Goal: Information Seeking & Learning: Learn about a topic

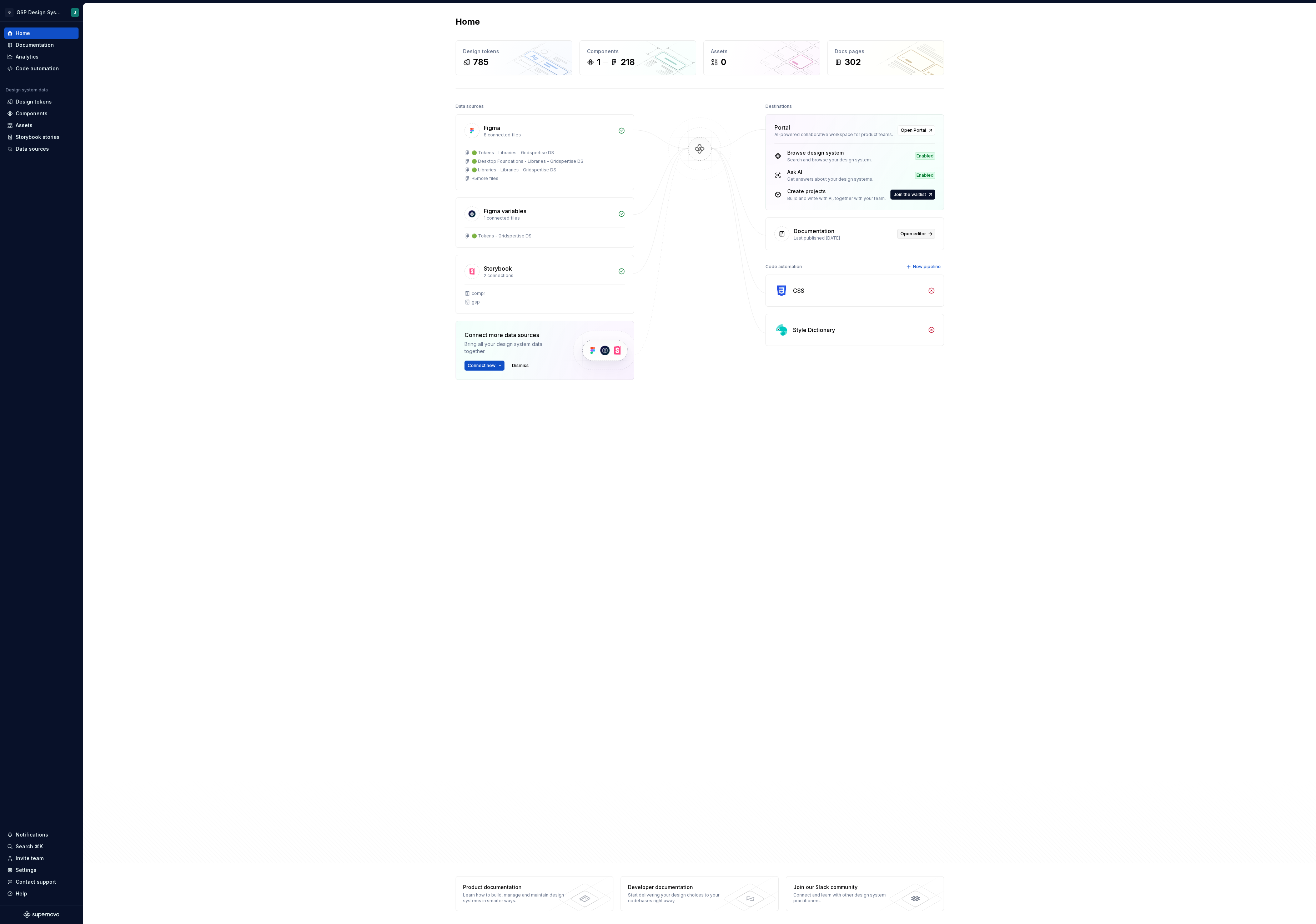
click at [912, 237] on span "Open editor" at bounding box center [914, 234] width 26 height 6
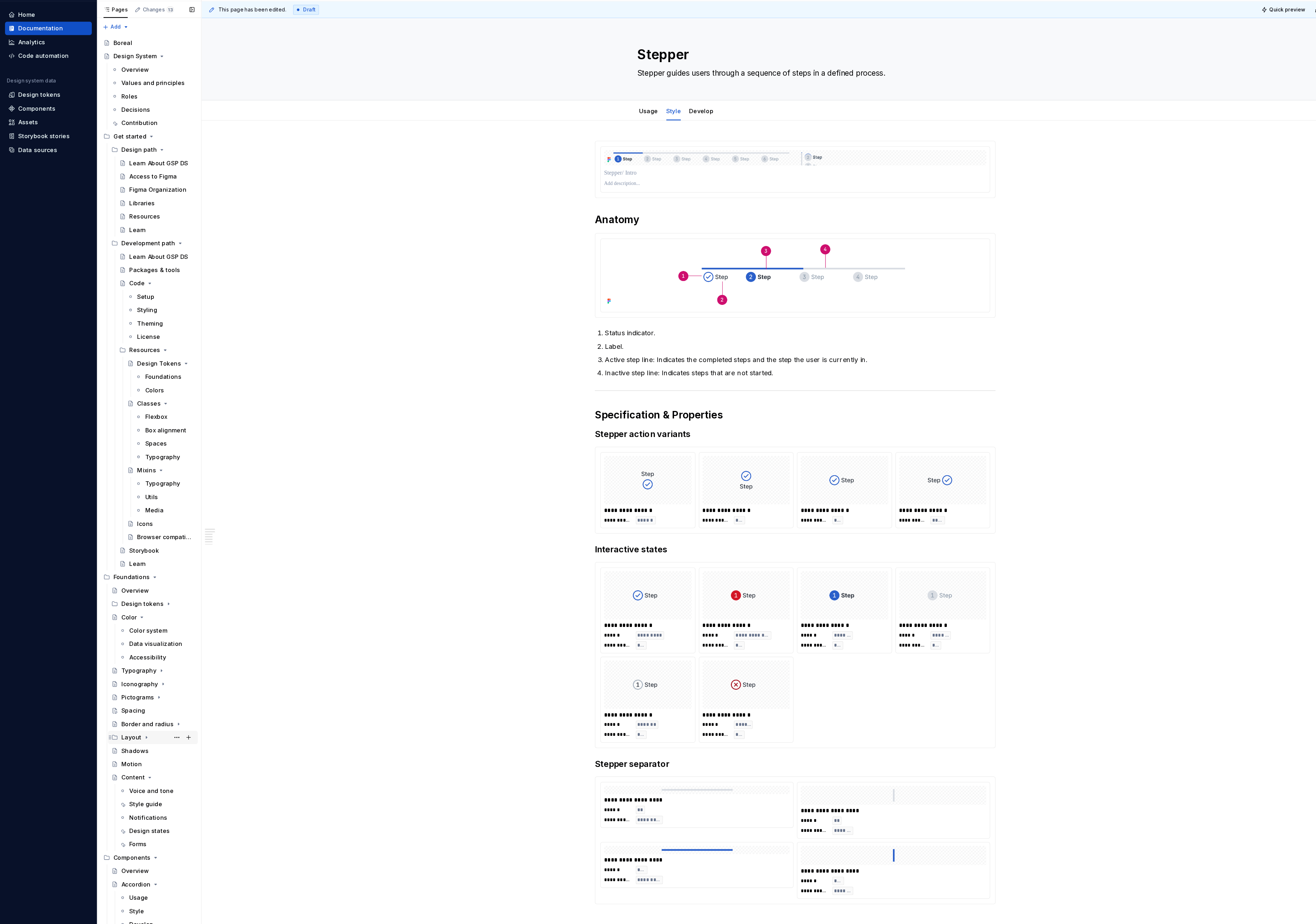
click at [118, 652] on div "Layout" at bounding box center [112, 651] width 17 height 7
click at [121, 659] on div "Basic design principles" at bounding box center [128, 663] width 35 height 7
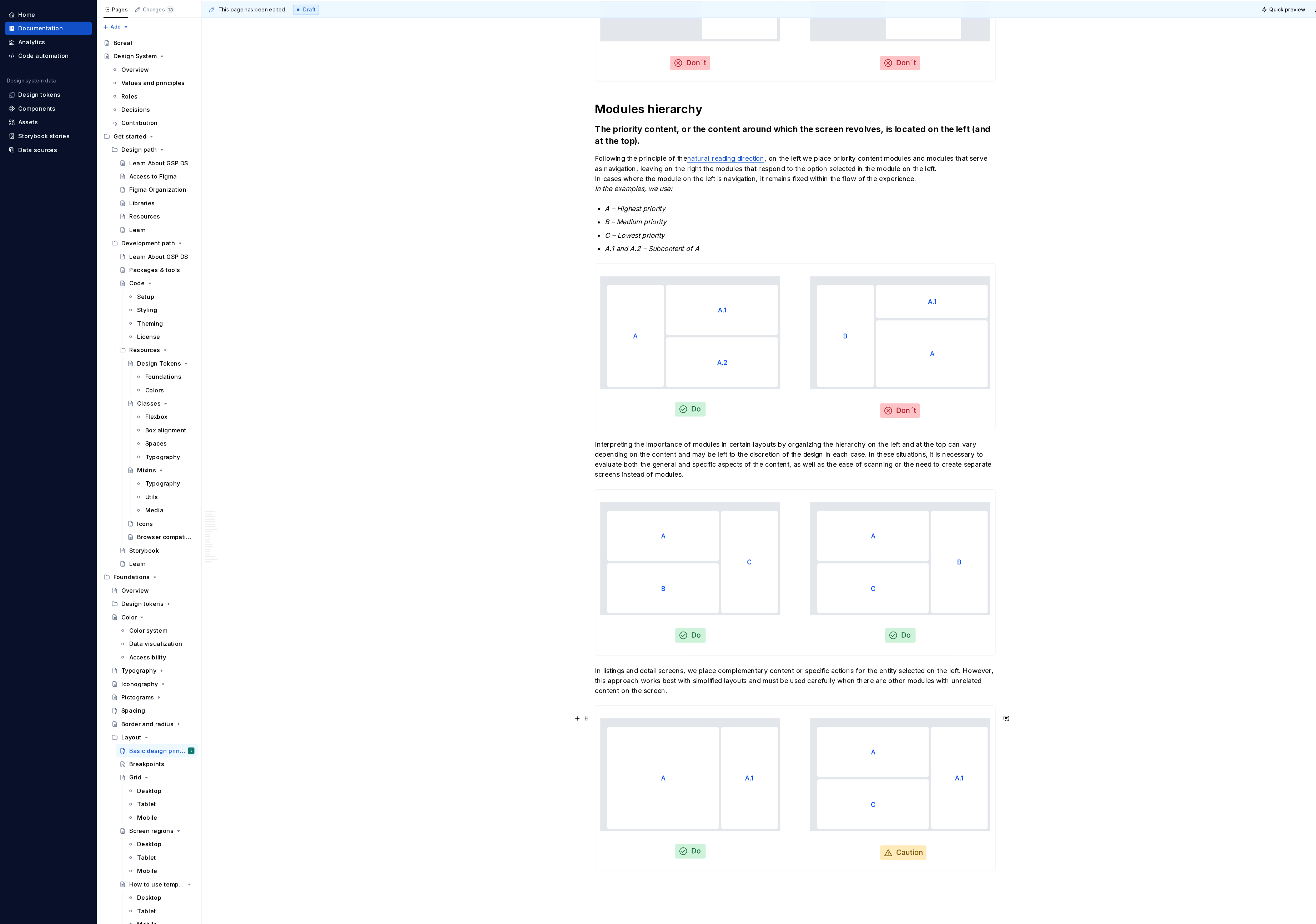
scroll to position [3718, 0]
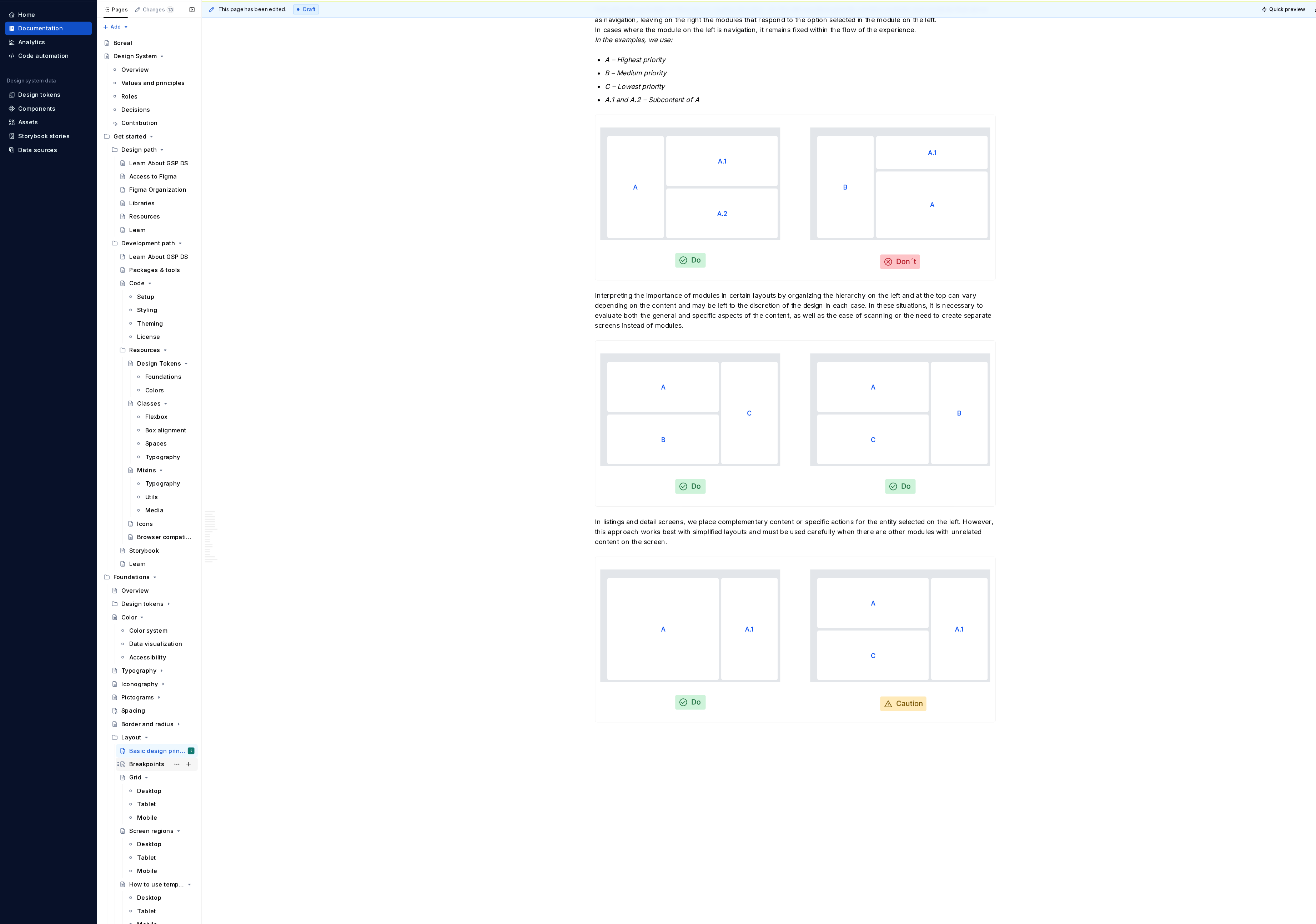
click at [132, 676] on div "Breakpoints" at bounding box center [125, 674] width 30 height 7
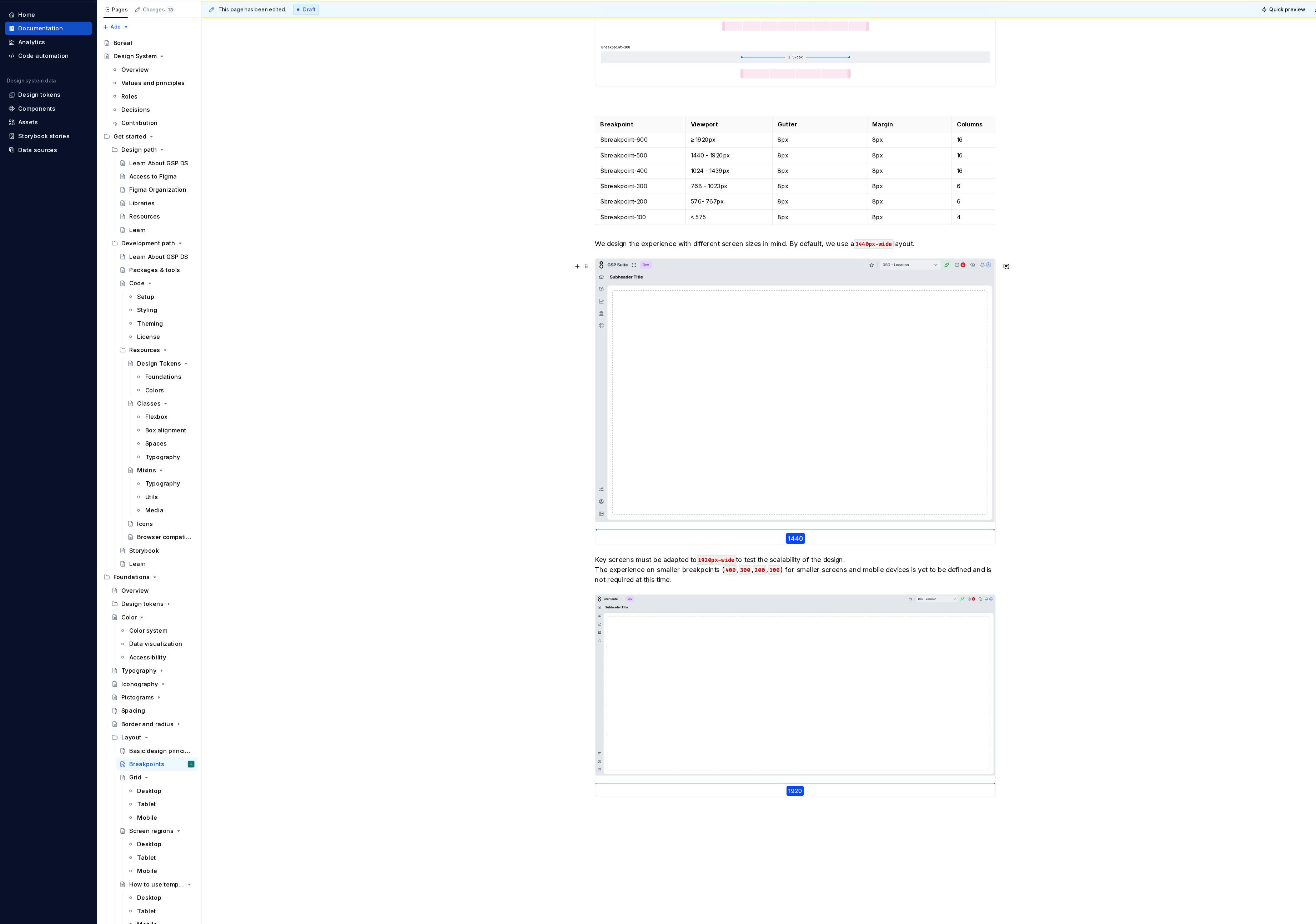
scroll to position [415, 0]
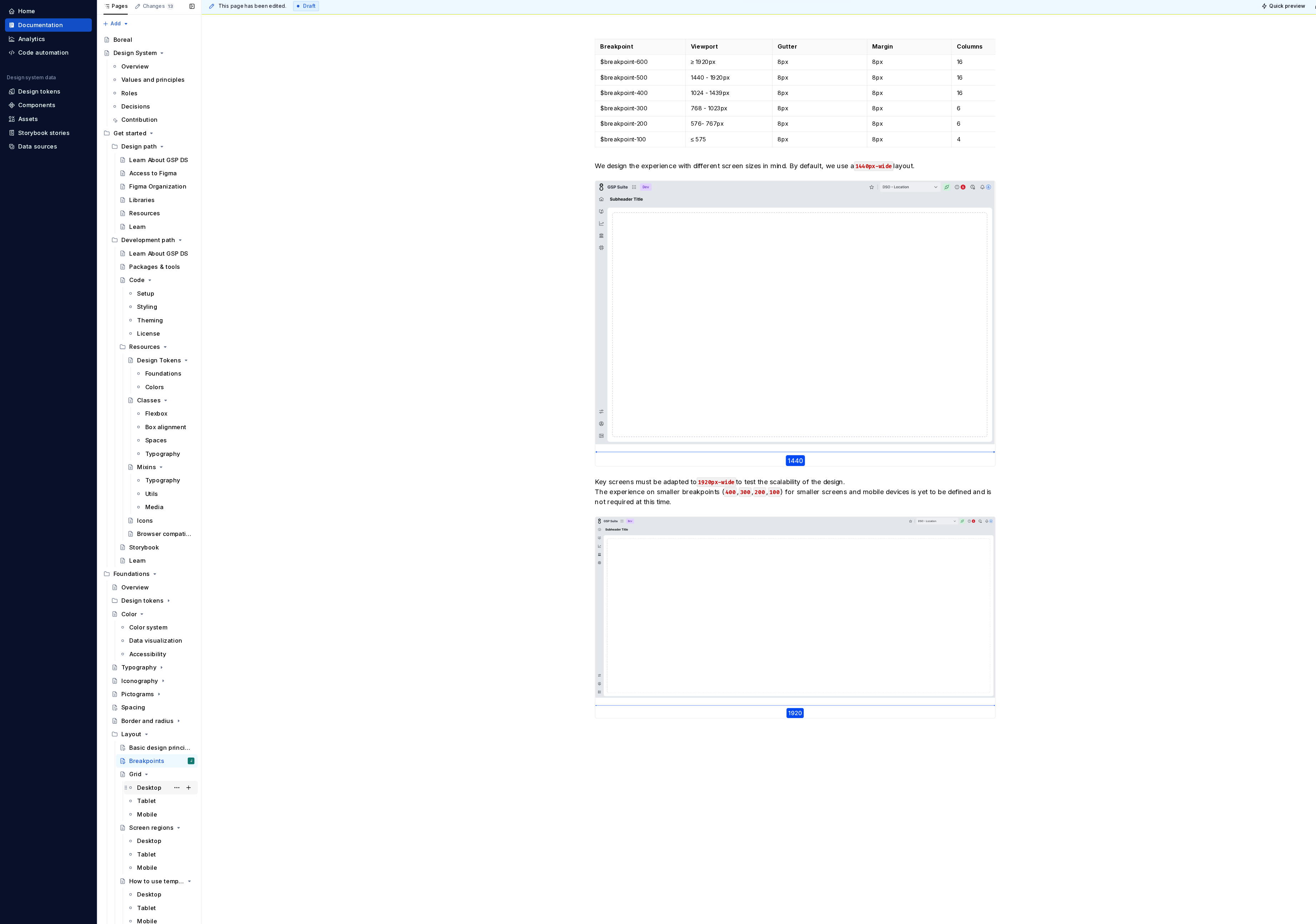
click at [131, 694] on div "Desktop" at bounding box center [128, 697] width 20 height 7
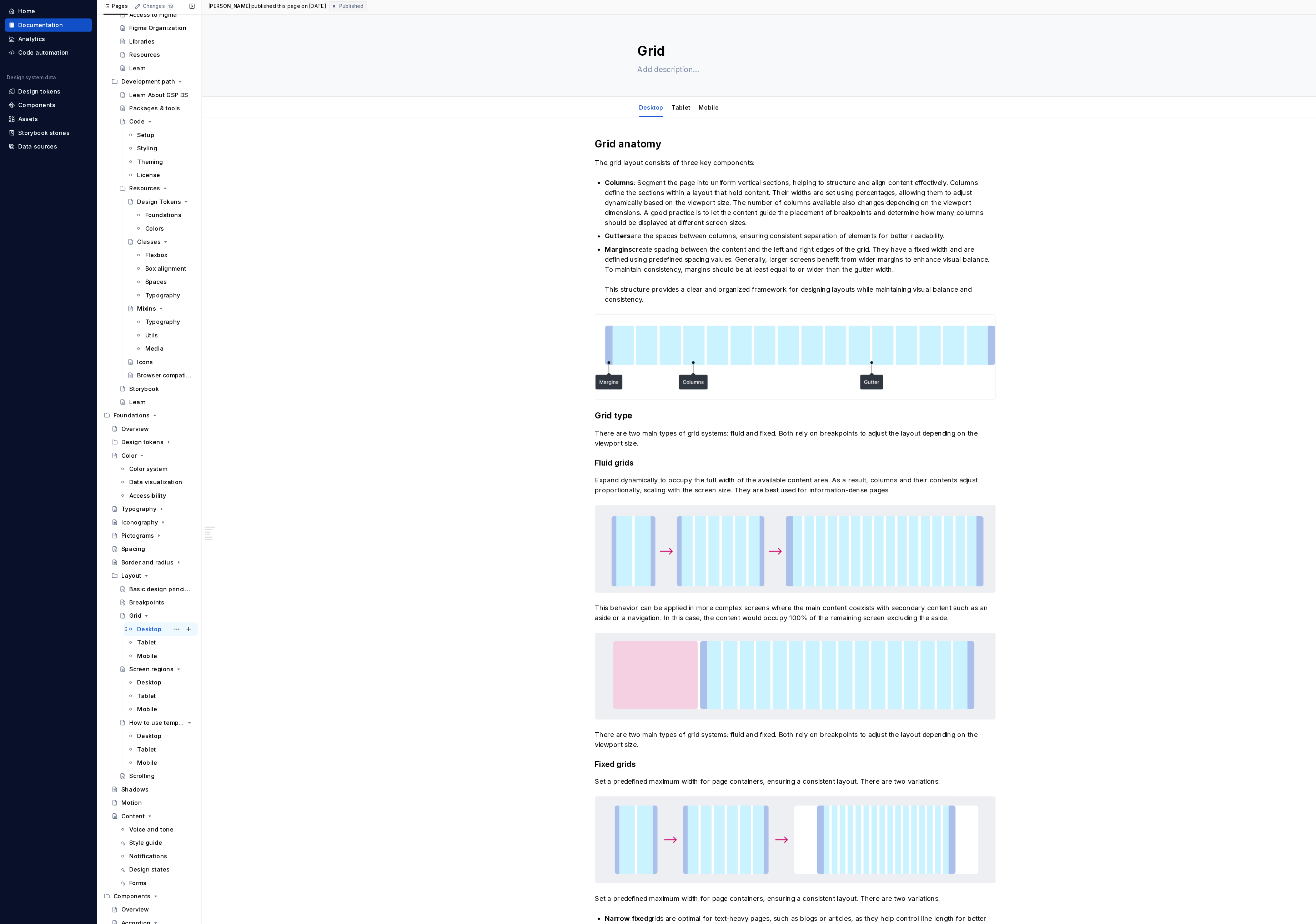
scroll to position [137, 0]
click at [128, 688] on div "Scrolling" at bounding box center [121, 686] width 22 height 7
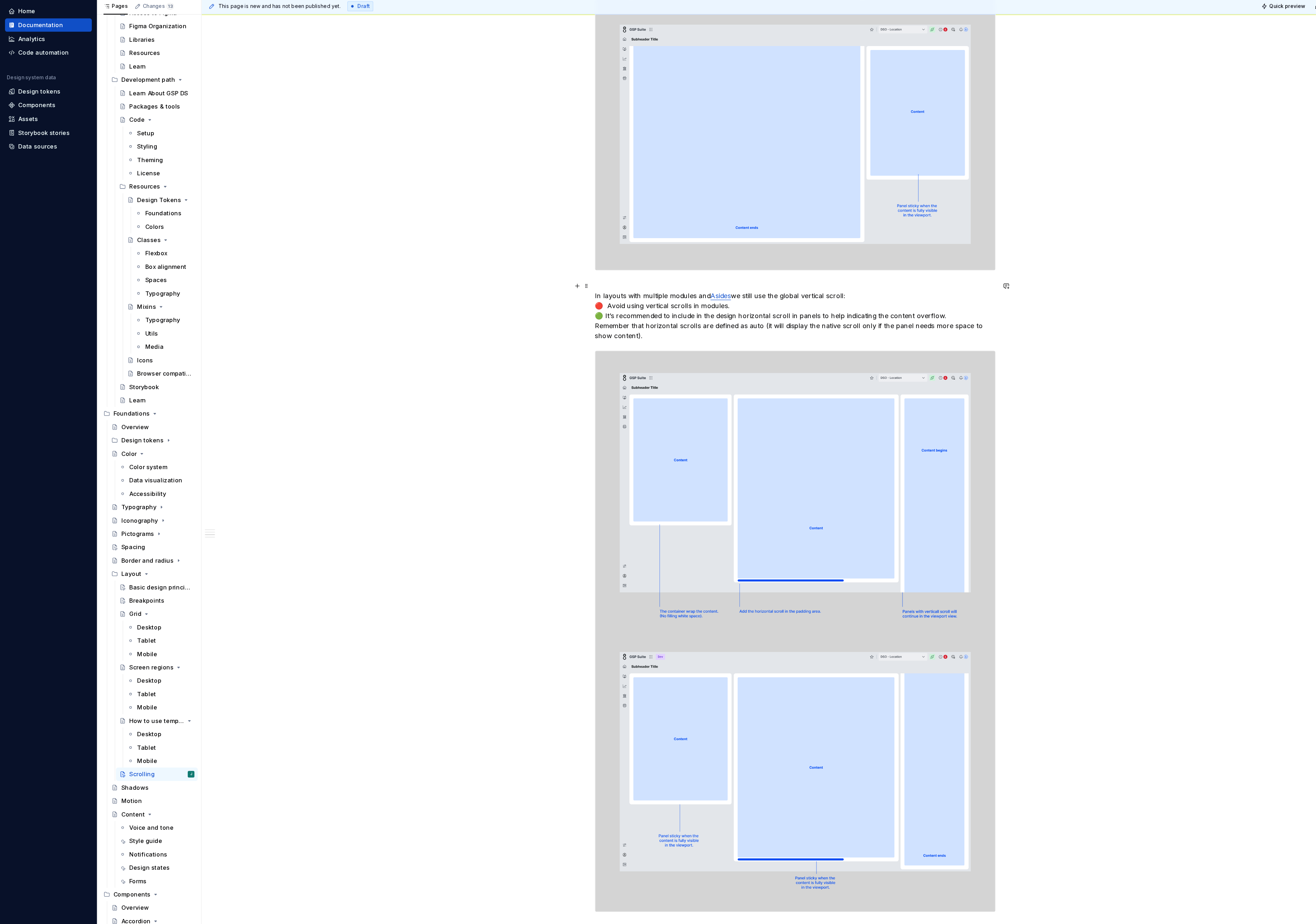
scroll to position [1156, 0]
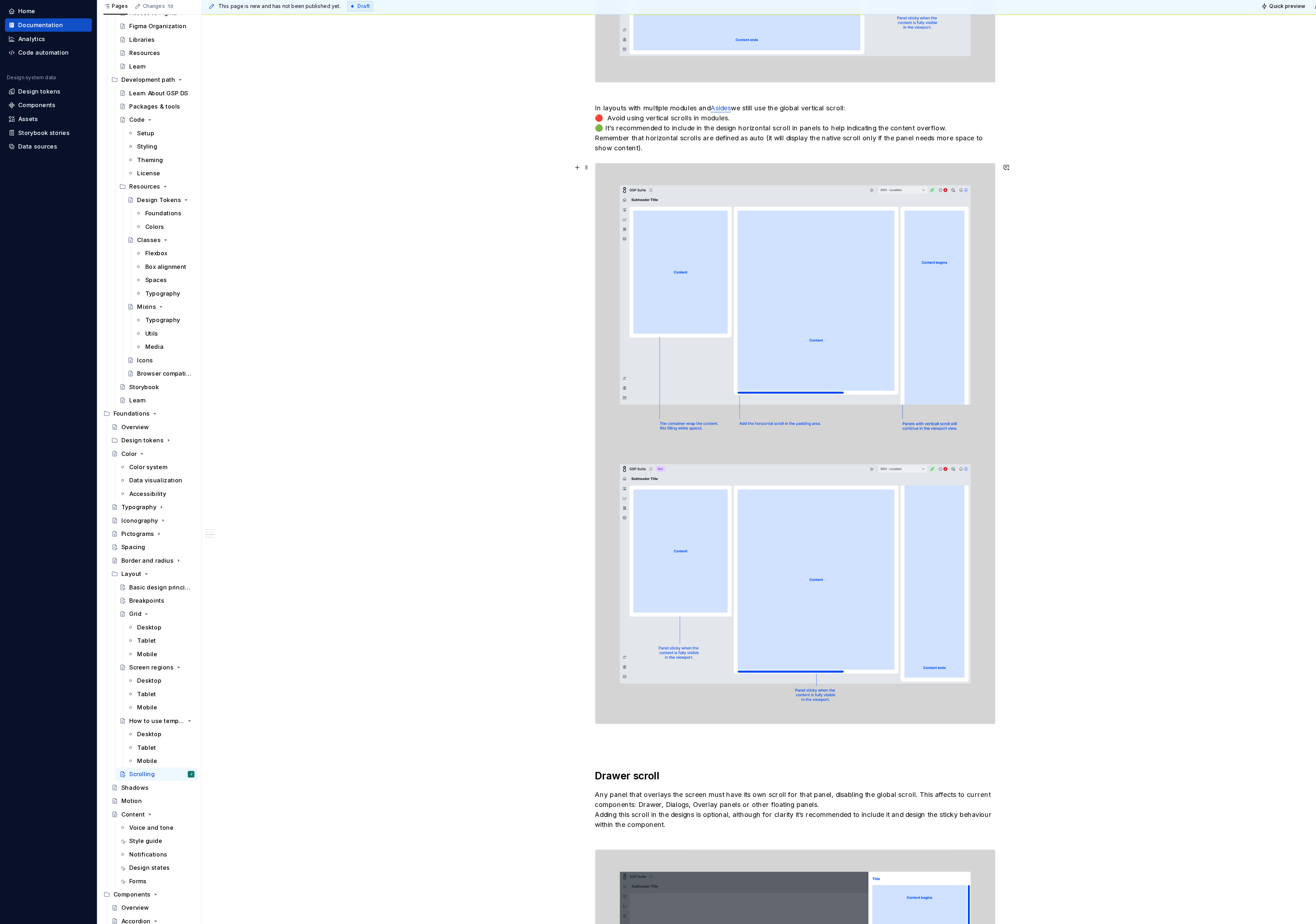
click at [728, 301] on img at bounding box center [680, 403] width 342 height 480
click at [840, 173] on img at bounding box center [680, 403] width 342 height 480
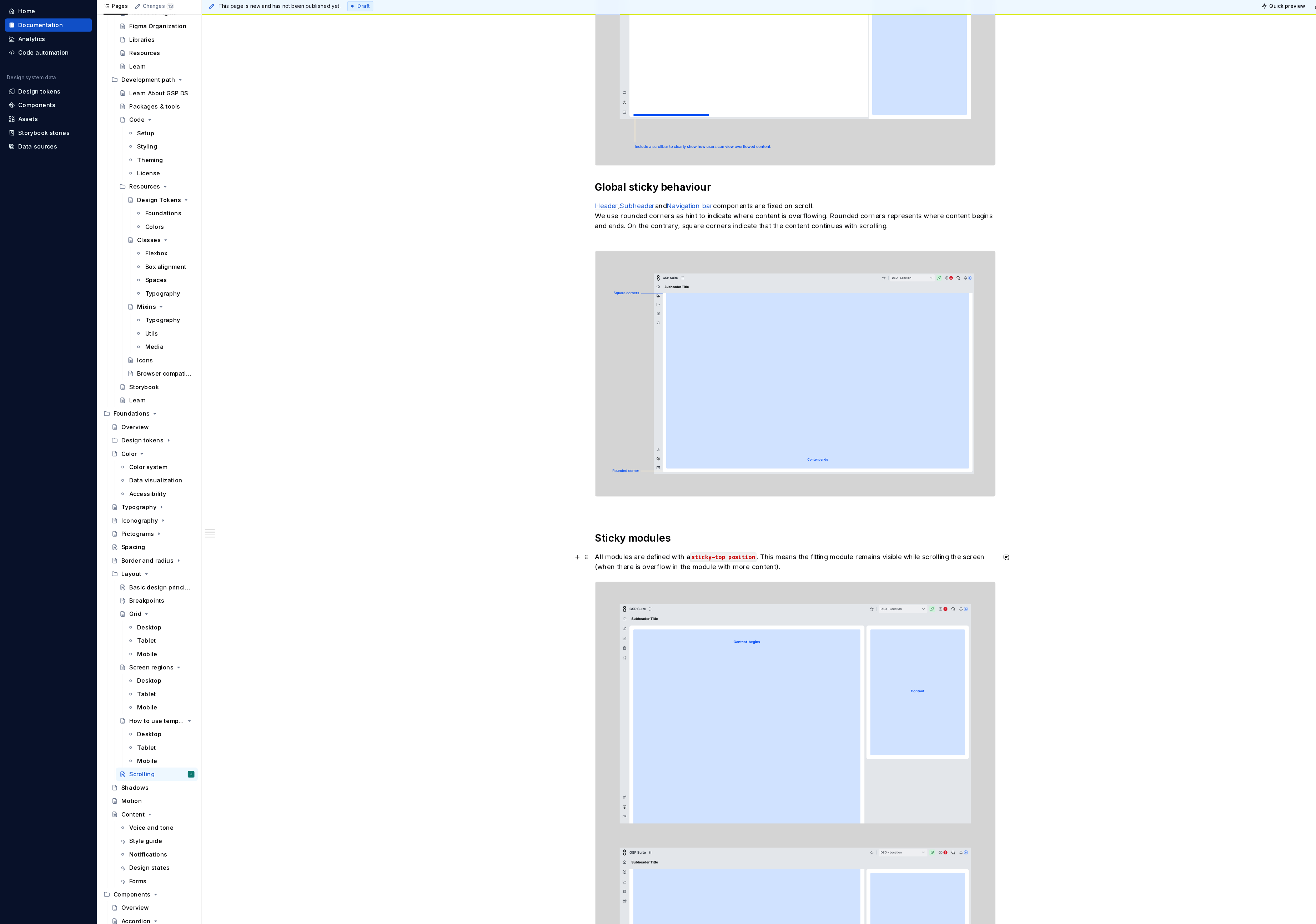
scroll to position [343, 0]
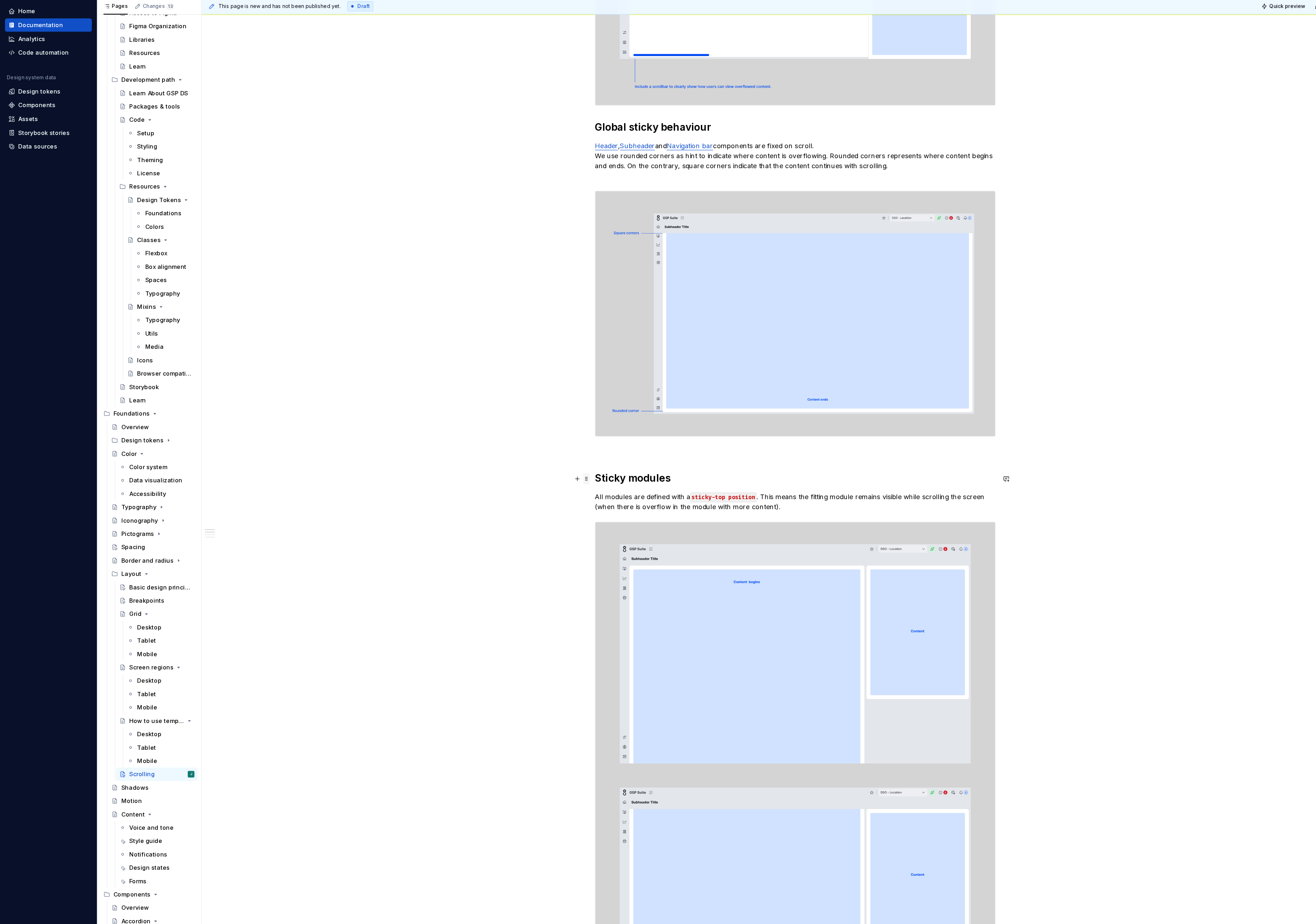
click at [503, 433] on span at bounding box center [502, 433] width 6 height 10
drag, startPoint x: 511, startPoint y: 428, endPoint x: 615, endPoint y: 752, distance: 340.3
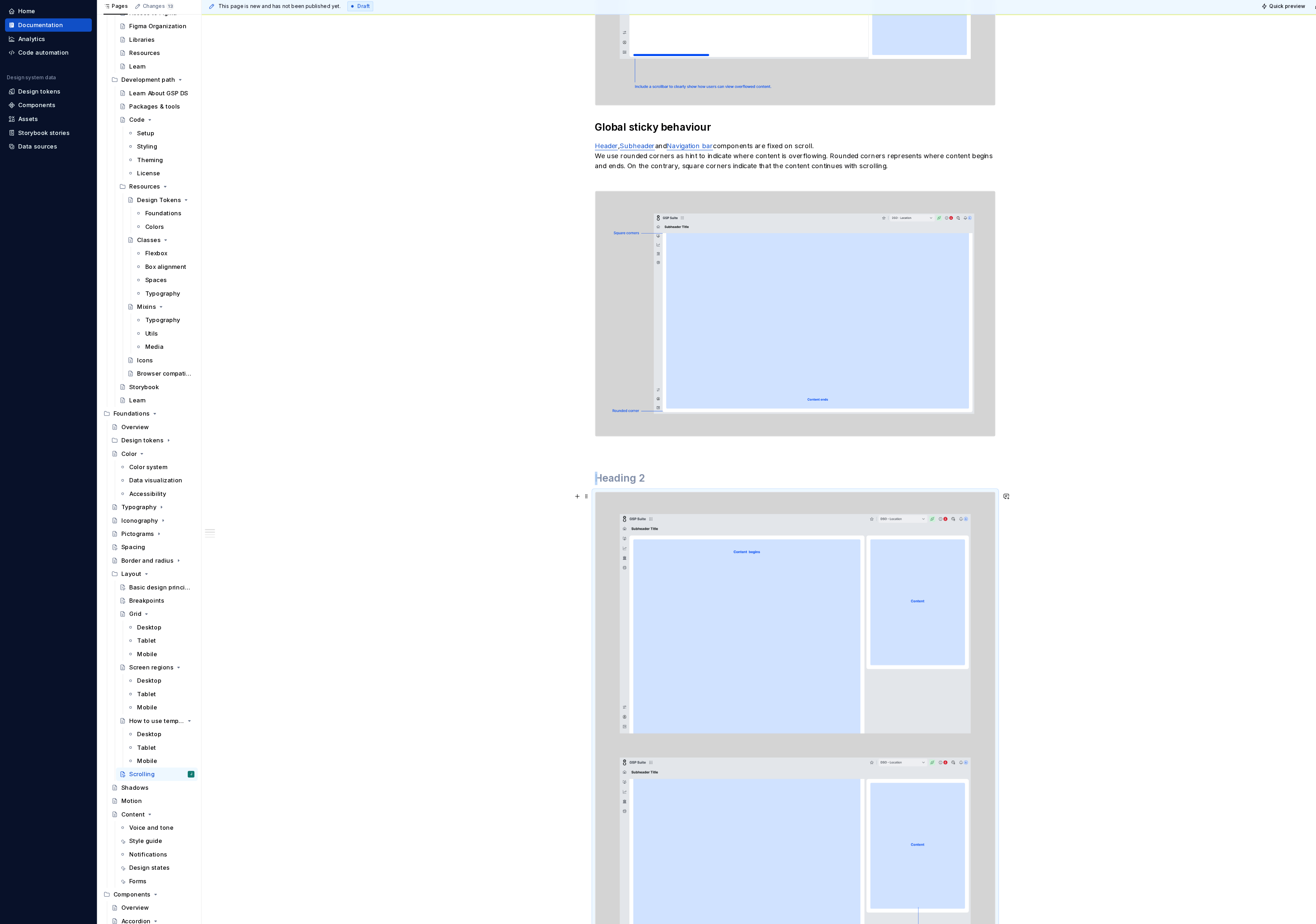
click at [571, 569] on img at bounding box center [680, 663] width 342 height 437
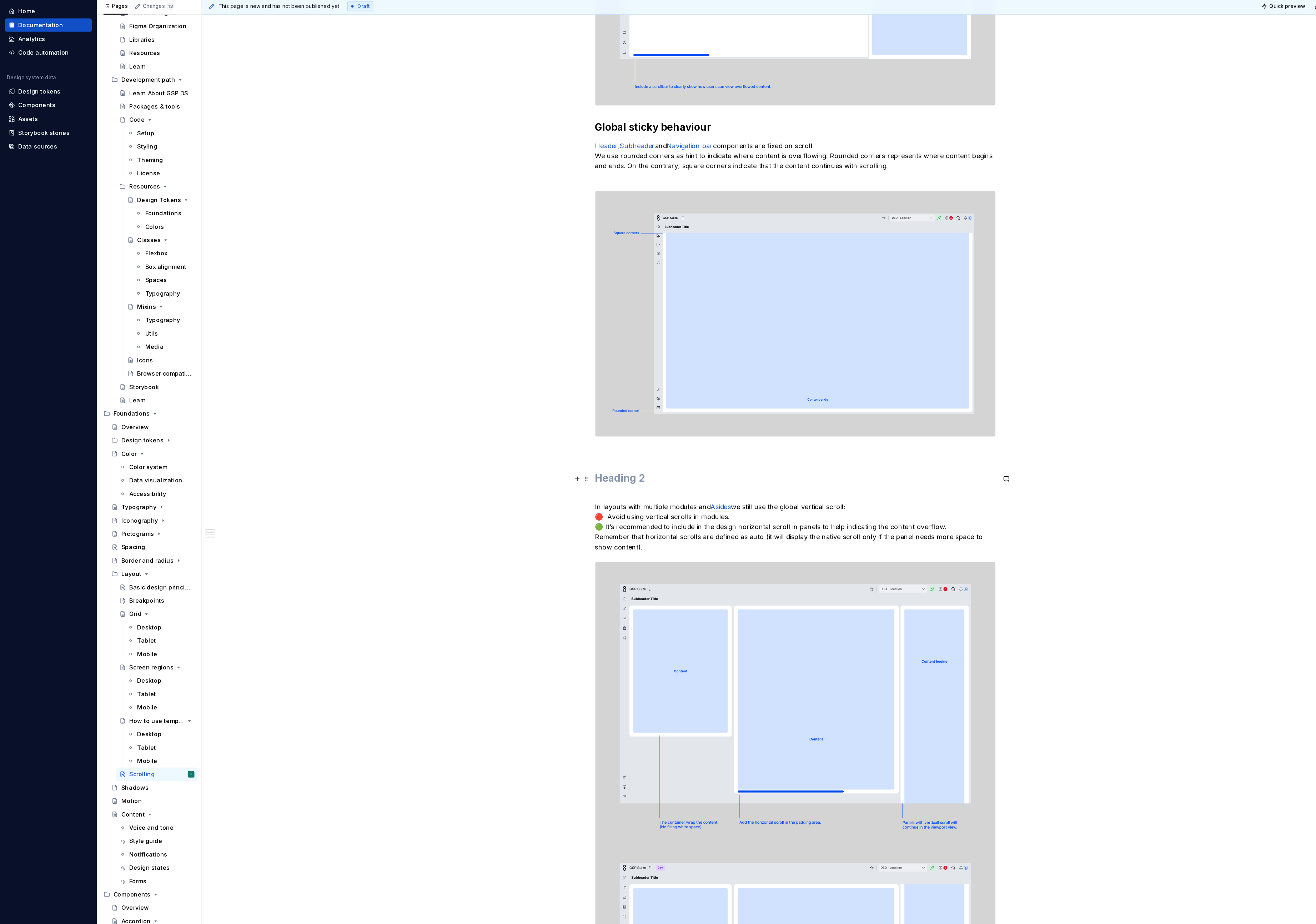
click at [528, 431] on h2 at bounding box center [680, 433] width 343 height 12
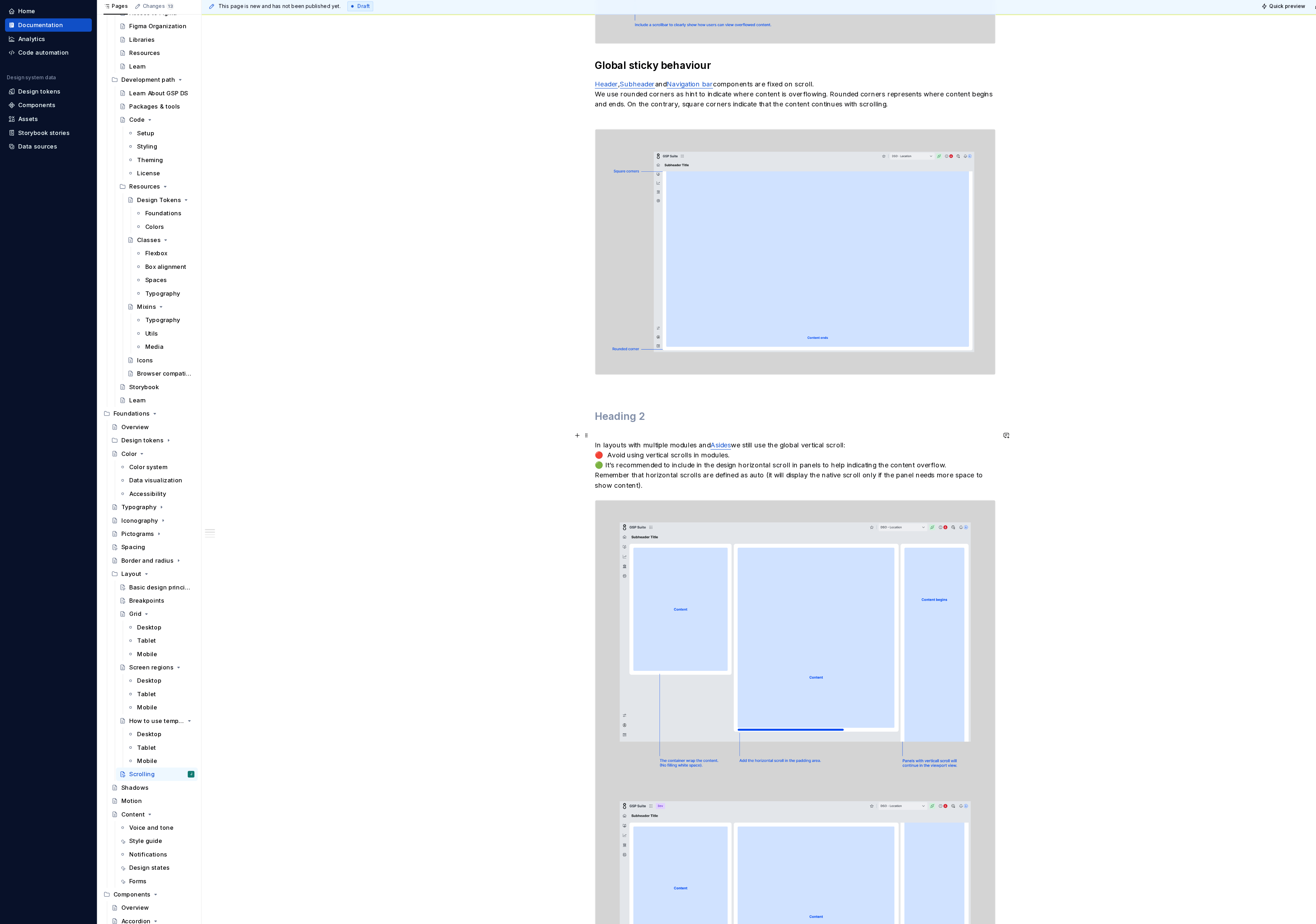
scroll to position [416, 0]
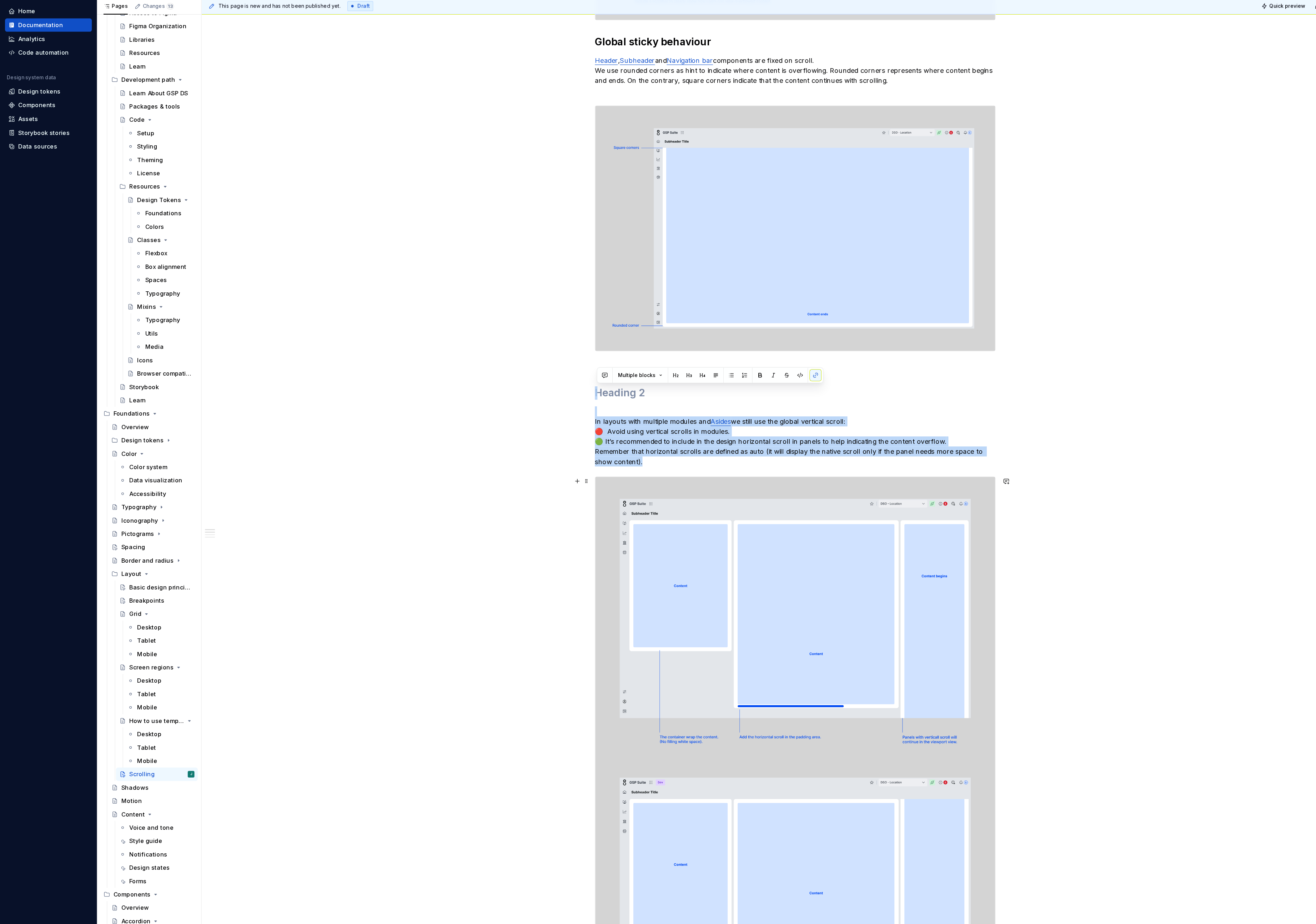
drag, startPoint x: 515, startPoint y: 351, endPoint x: 578, endPoint y: 596, distance: 253.0
click at [578, 596] on div "As a standard practice, we use a single native browser scroll as the vertical s…" at bounding box center [680, 834] width 343 height 2220
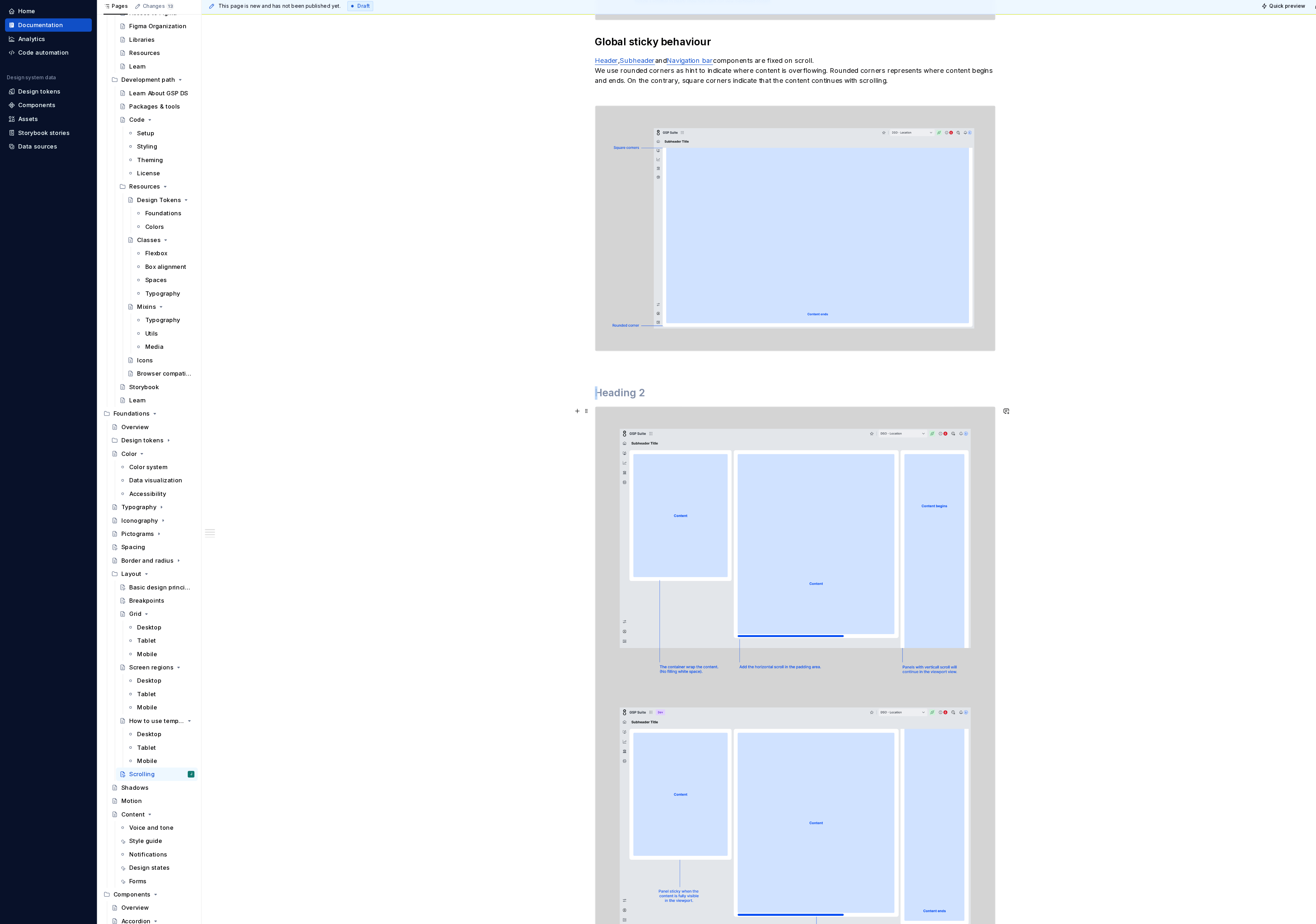
click at [554, 450] on img at bounding box center [680, 611] width 342 height 480
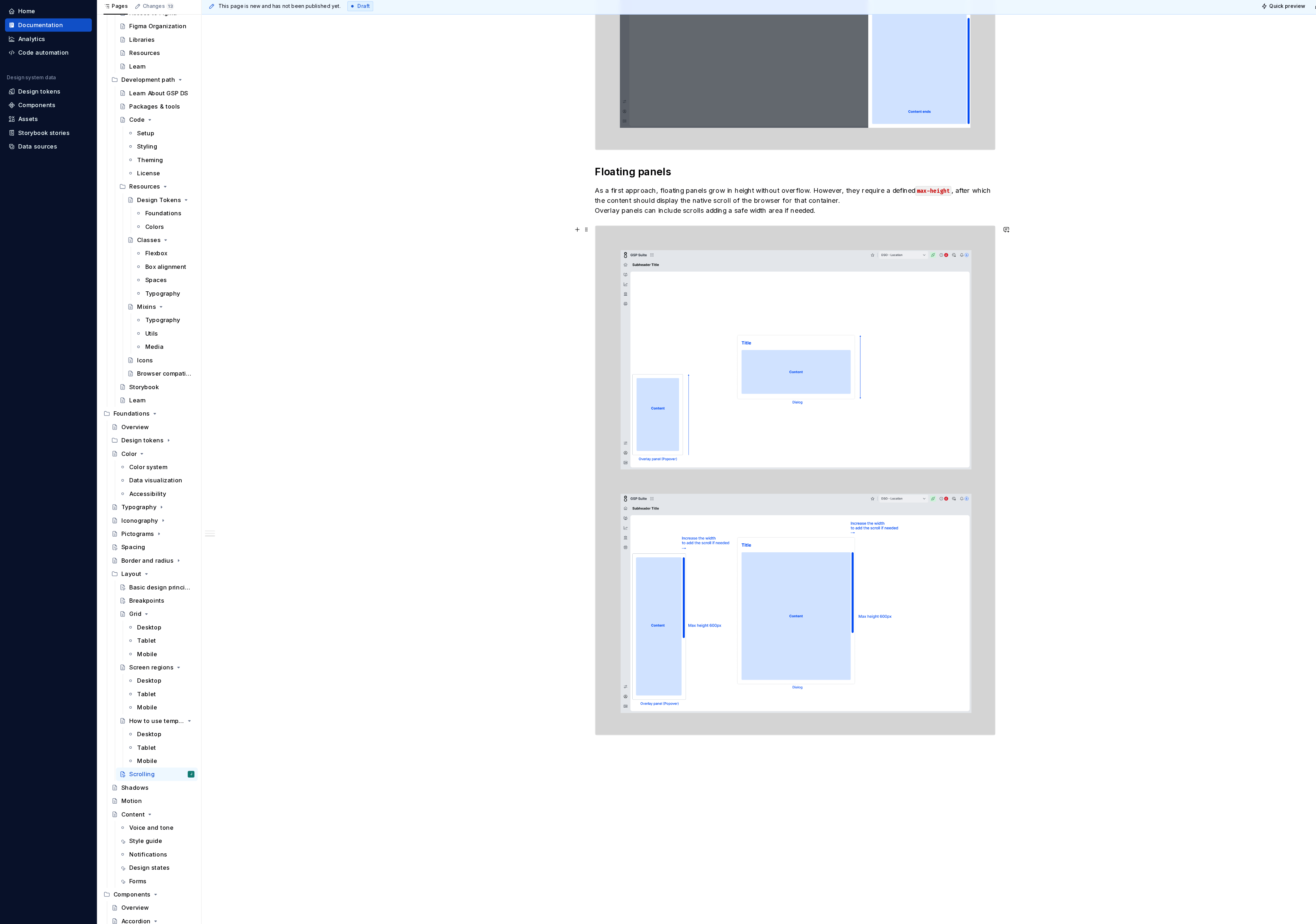
scroll to position [1134, 0]
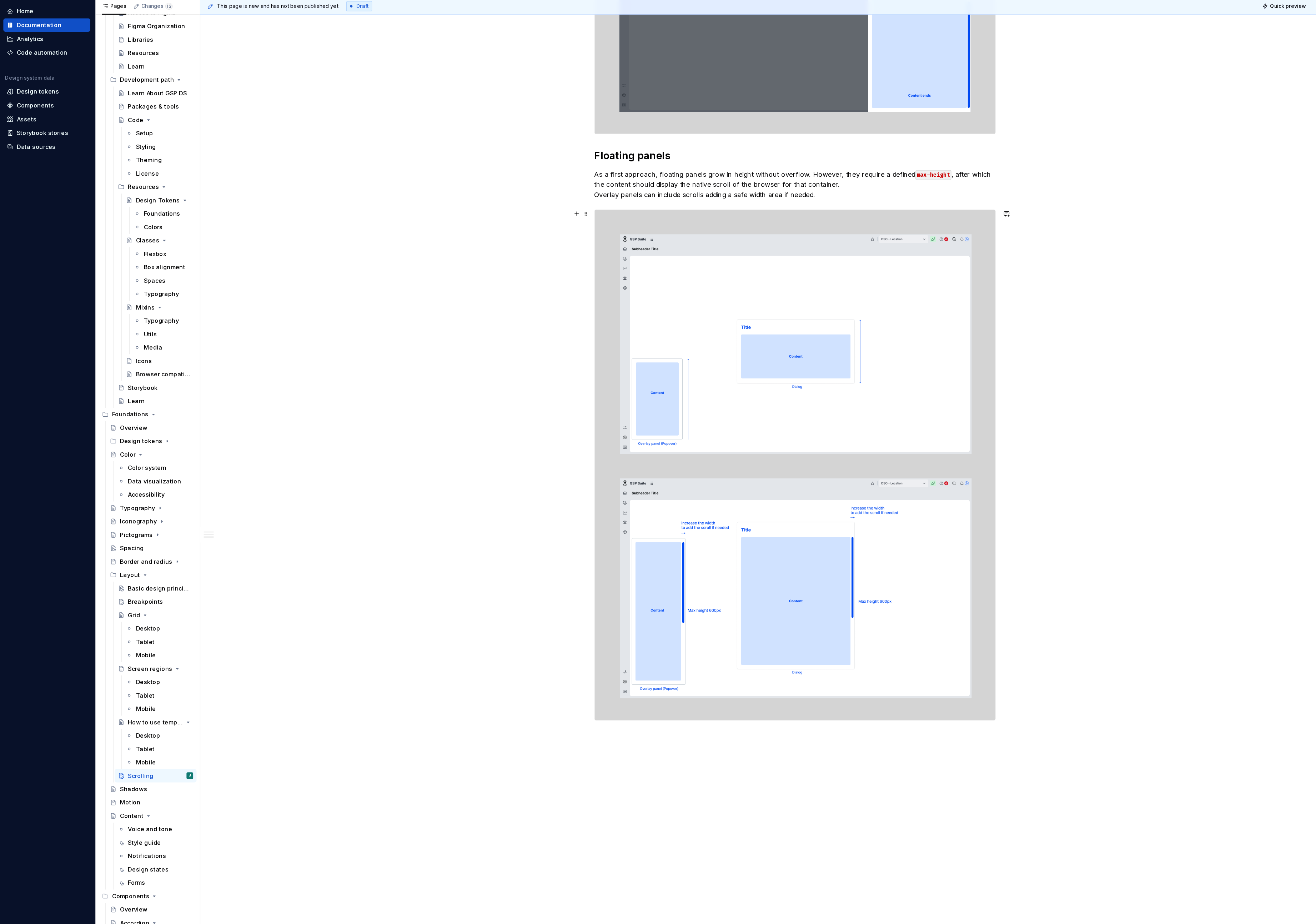
click at [132, 376] on icon "Page tree" at bounding box center [133, 377] width 6 height 6
click at [132, 388] on icon "Page tree" at bounding box center [133, 389] width 6 height 6
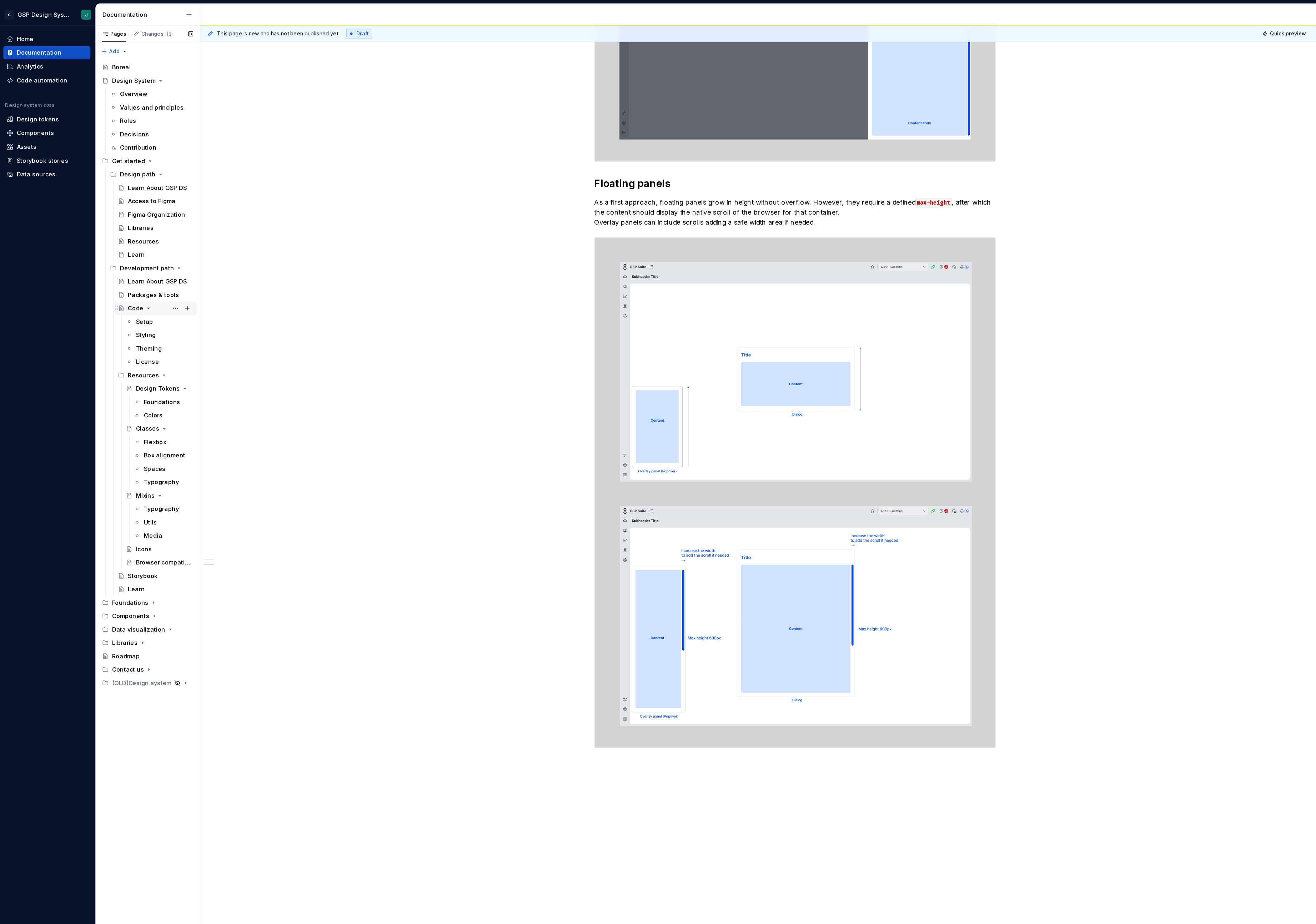
click at [129, 263] on icon "Page tree" at bounding box center [128, 263] width 2 height 1
click at [141, 231] on icon "Page tree" at bounding box center [142, 229] width 6 height 6
click at [115, 240] on div "Foundations" at bounding box center [112, 240] width 31 height 7
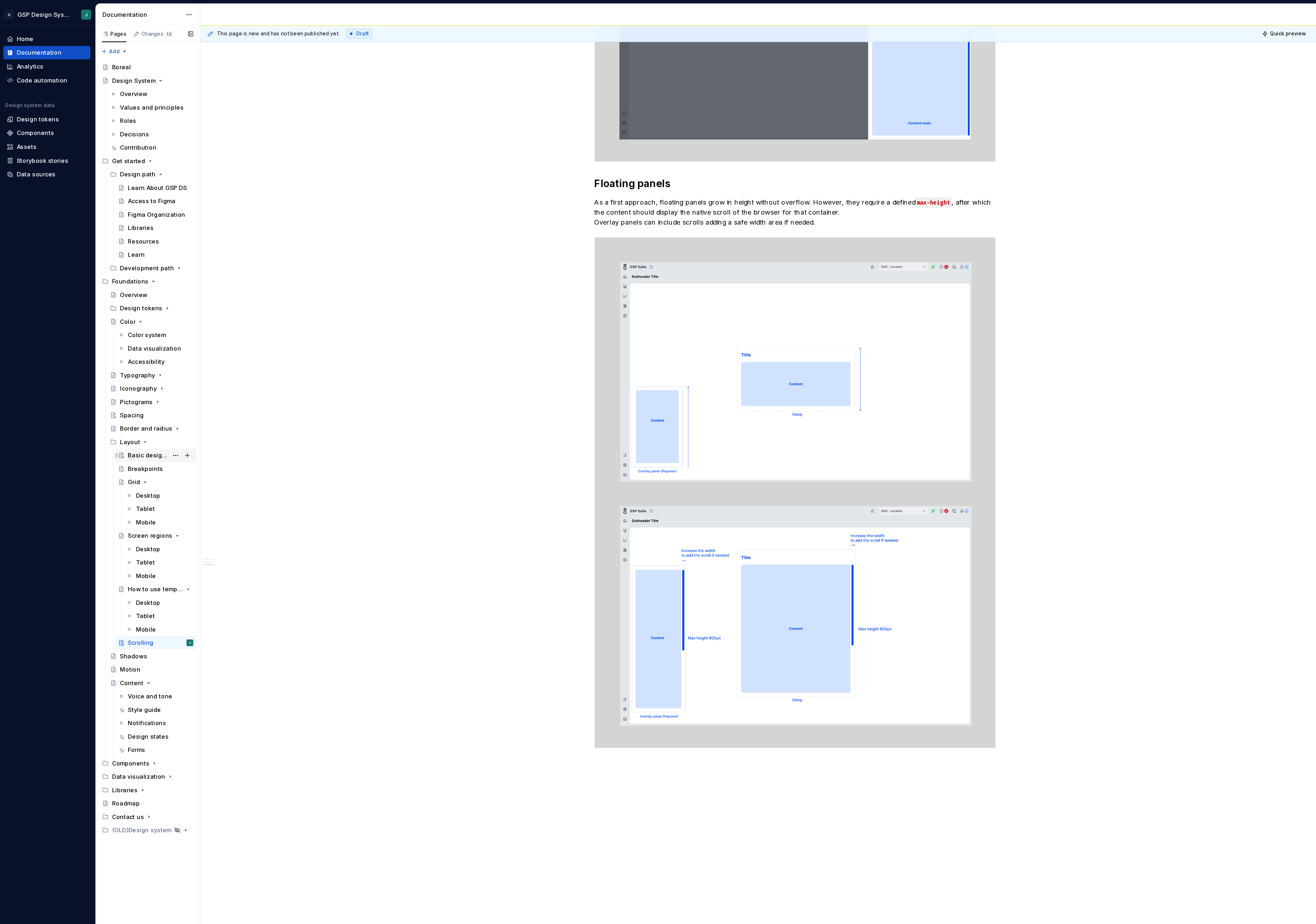
click at [126, 388] on div "Basic design principles" at bounding box center [128, 389] width 35 height 7
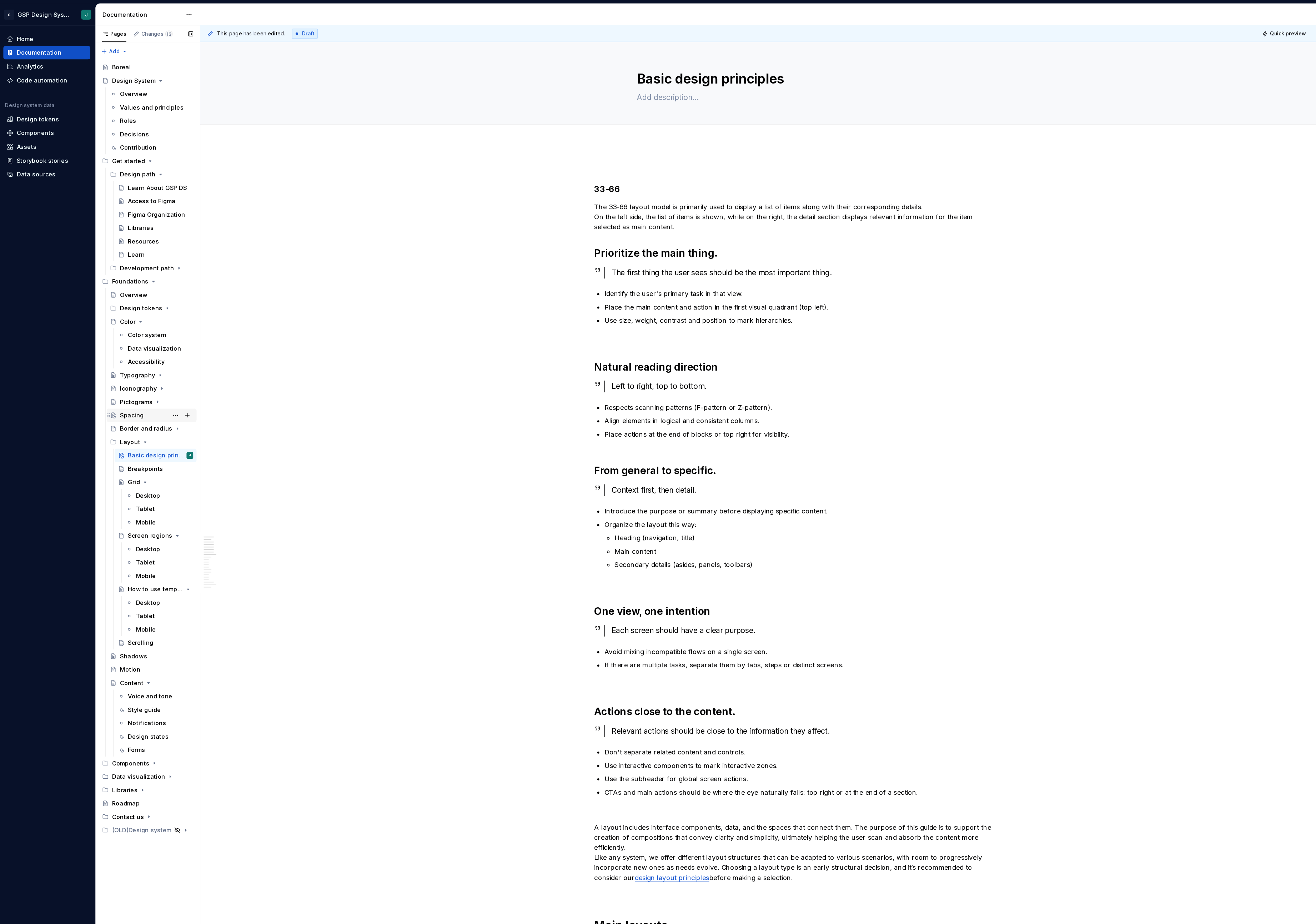
click at [123, 351] on div "Spacing" at bounding box center [114, 354] width 20 height 7
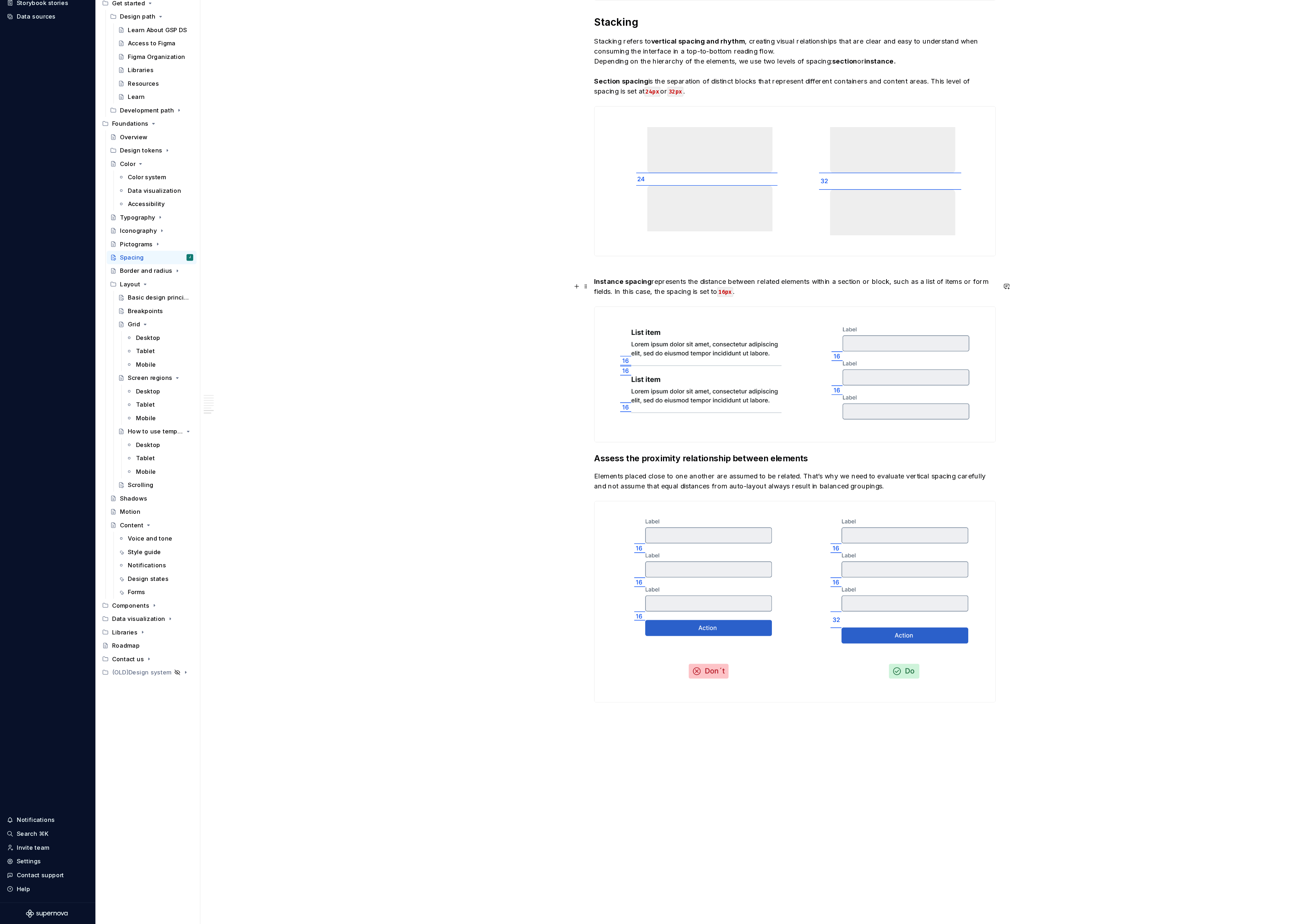
scroll to position [1220, 0]
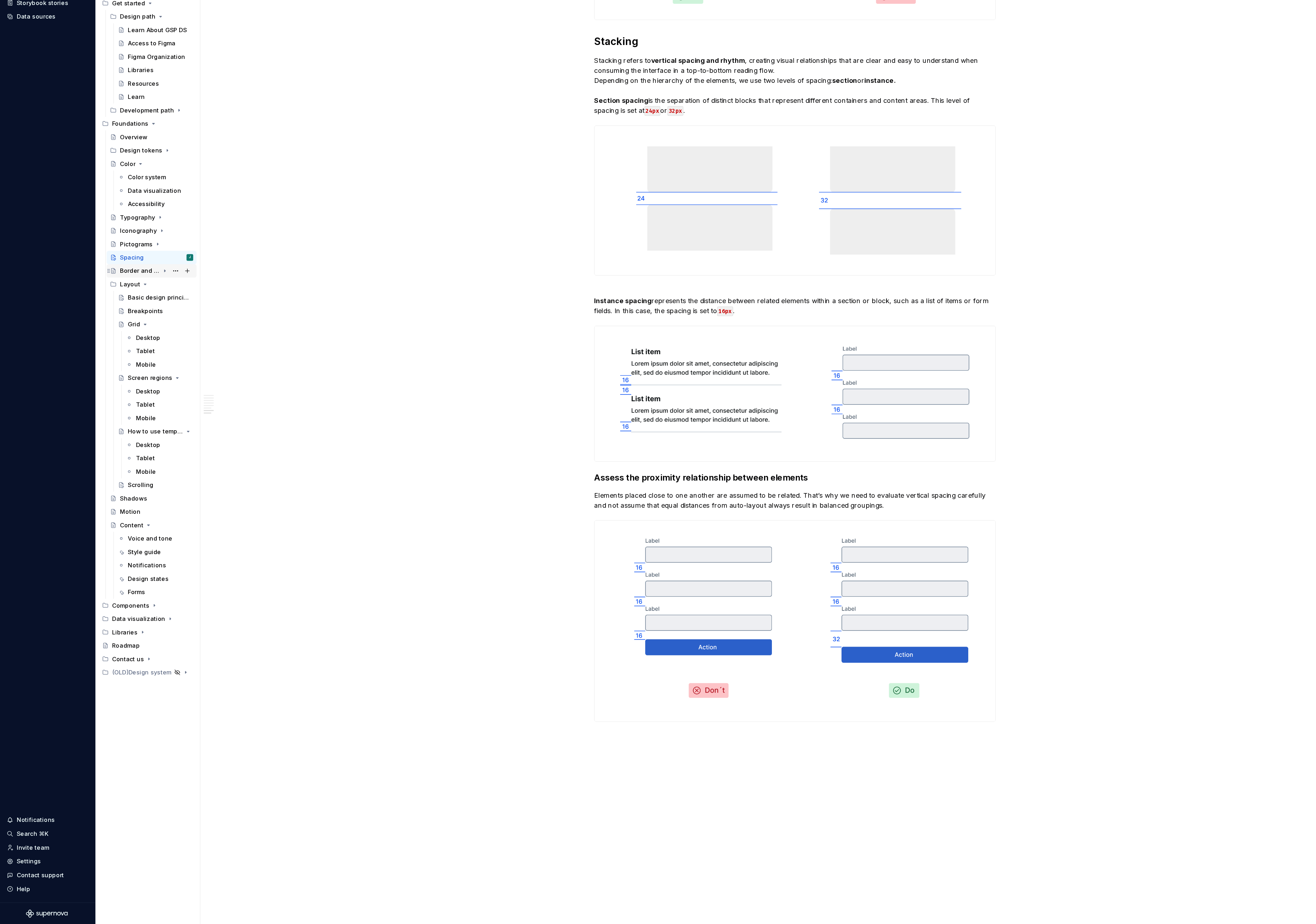
click at [122, 368] on div "Border and radius" at bounding box center [121, 366] width 34 height 7
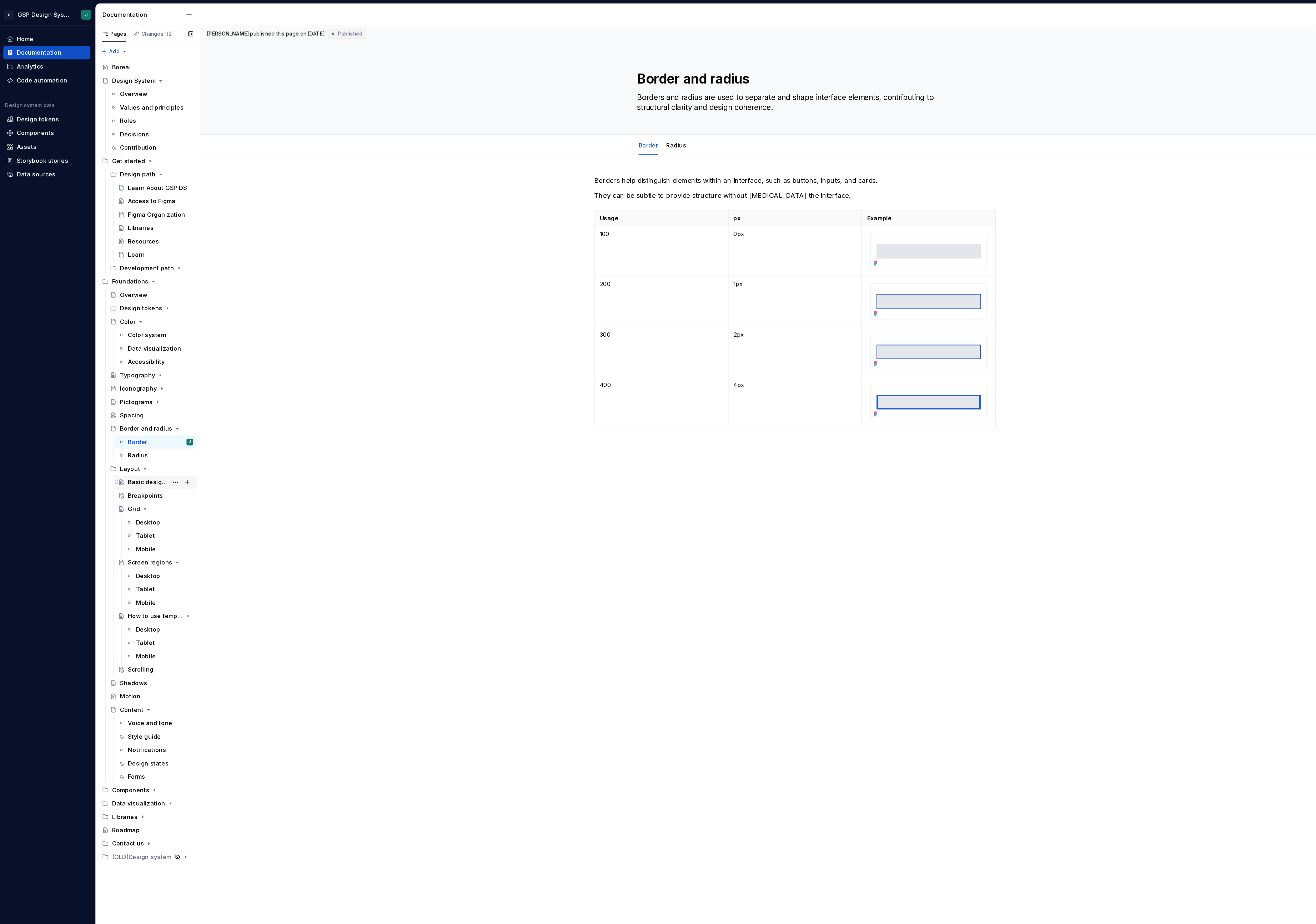
click at [116, 415] on div "Basic design principles" at bounding box center [128, 412] width 35 height 7
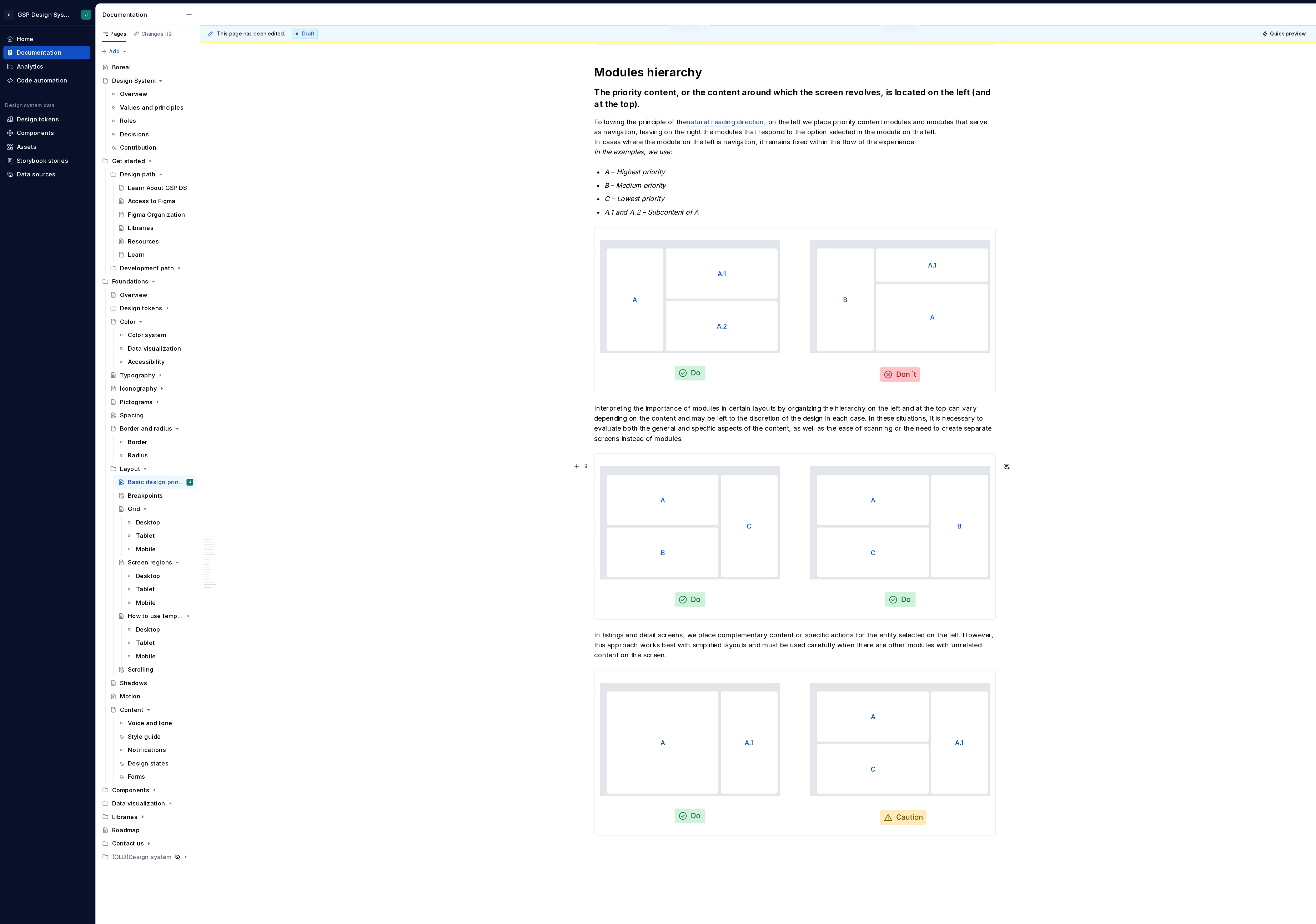
scroll to position [3718, 0]
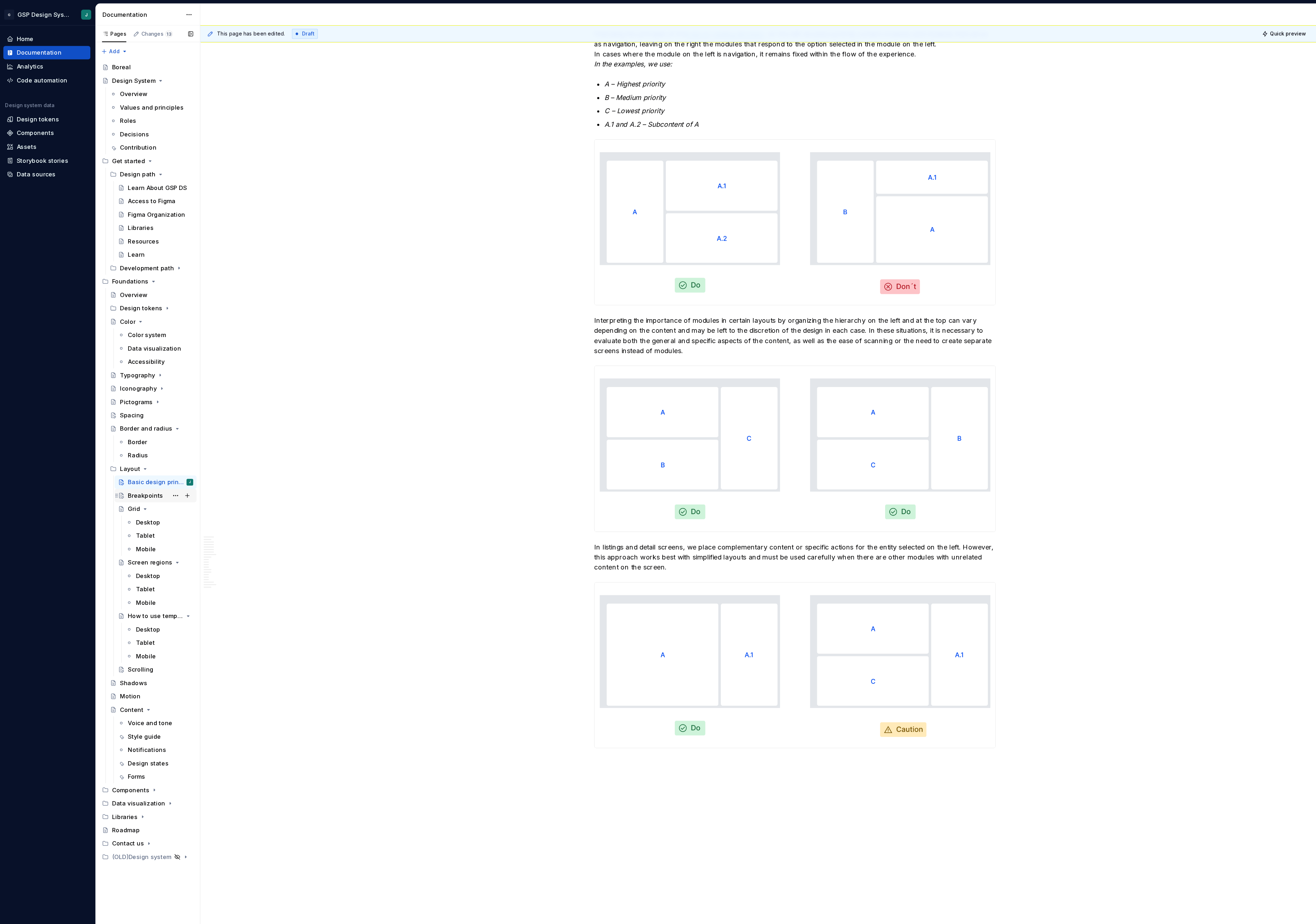
click at [132, 425] on div "Breakpoints" at bounding box center [125, 423] width 30 height 7
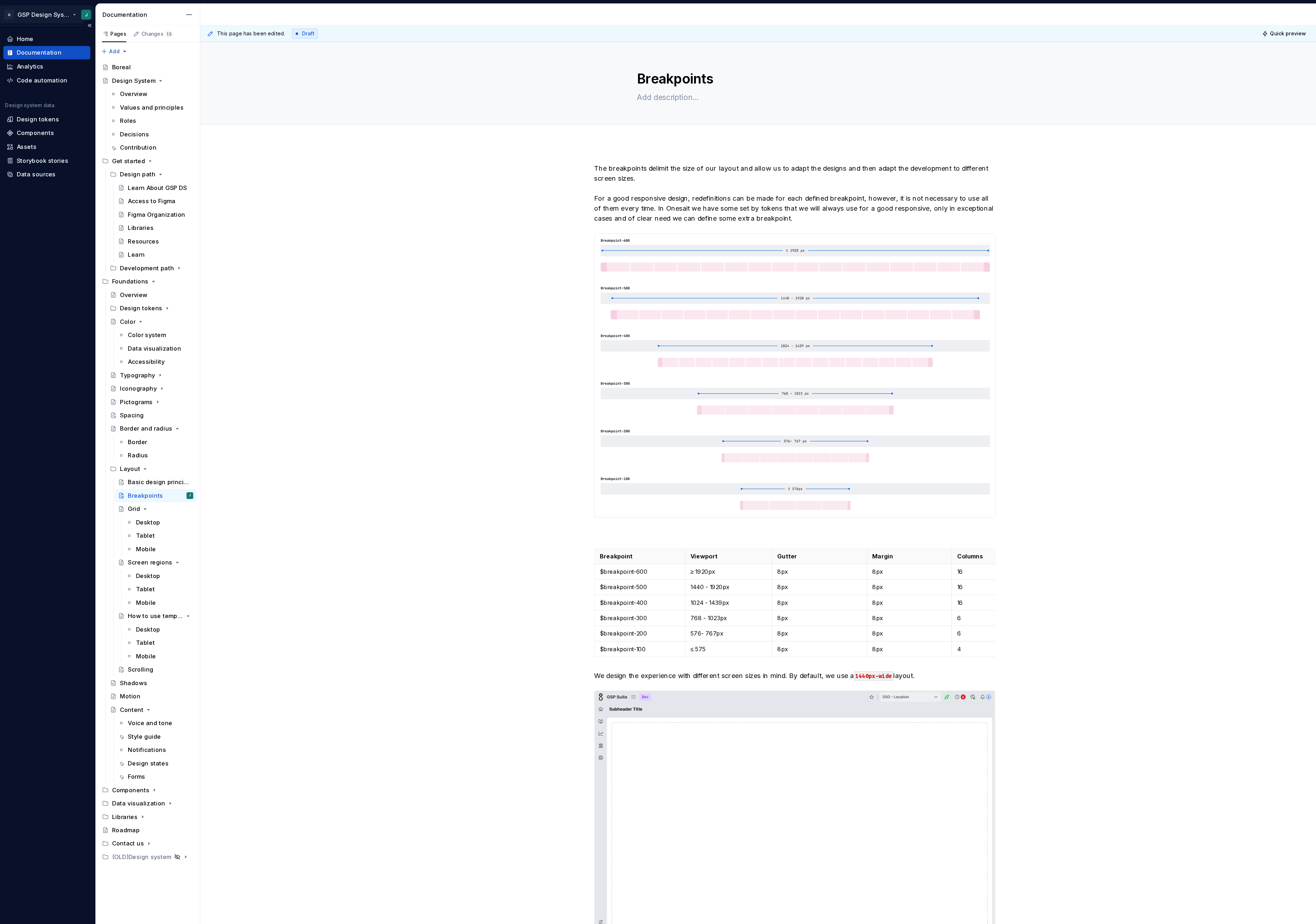
click at [44, 12] on html "G GSP Design System J Home Documentation Analytics Code automation Design syste…" at bounding box center [658, 462] width 1316 height 924
type textarea "*"
click at [42, 40] on div "G Workspace Gridspertise" at bounding box center [52, 33] width 89 height 19
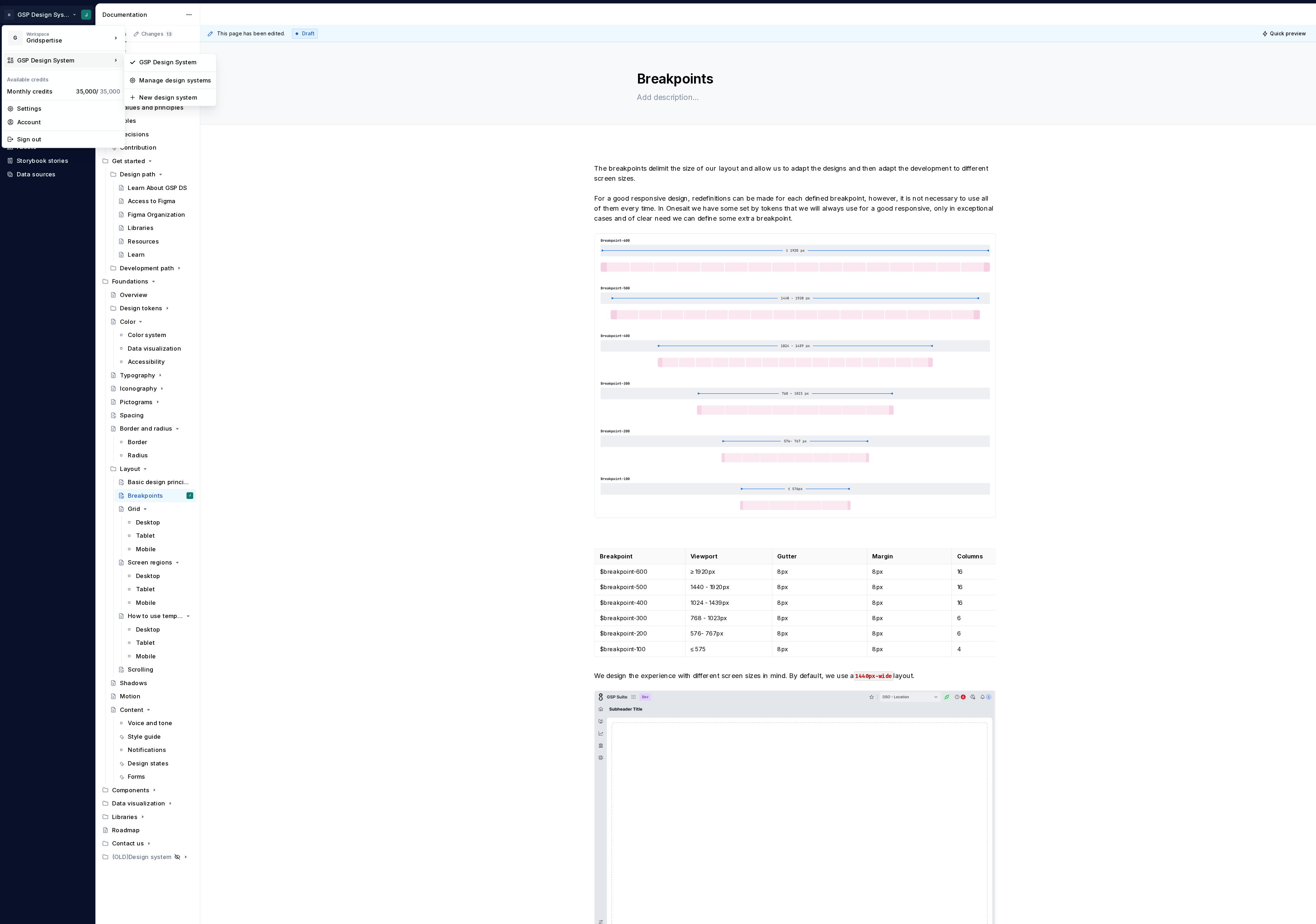
click at [46, 52] on div "GSP Design System" at bounding box center [56, 51] width 81 height 7
click at [22, 271] on html "G GSP Design System J Home Documentation Analytics Code automation Design syste…" at bounding box center [658, 462] width 1316 height 924
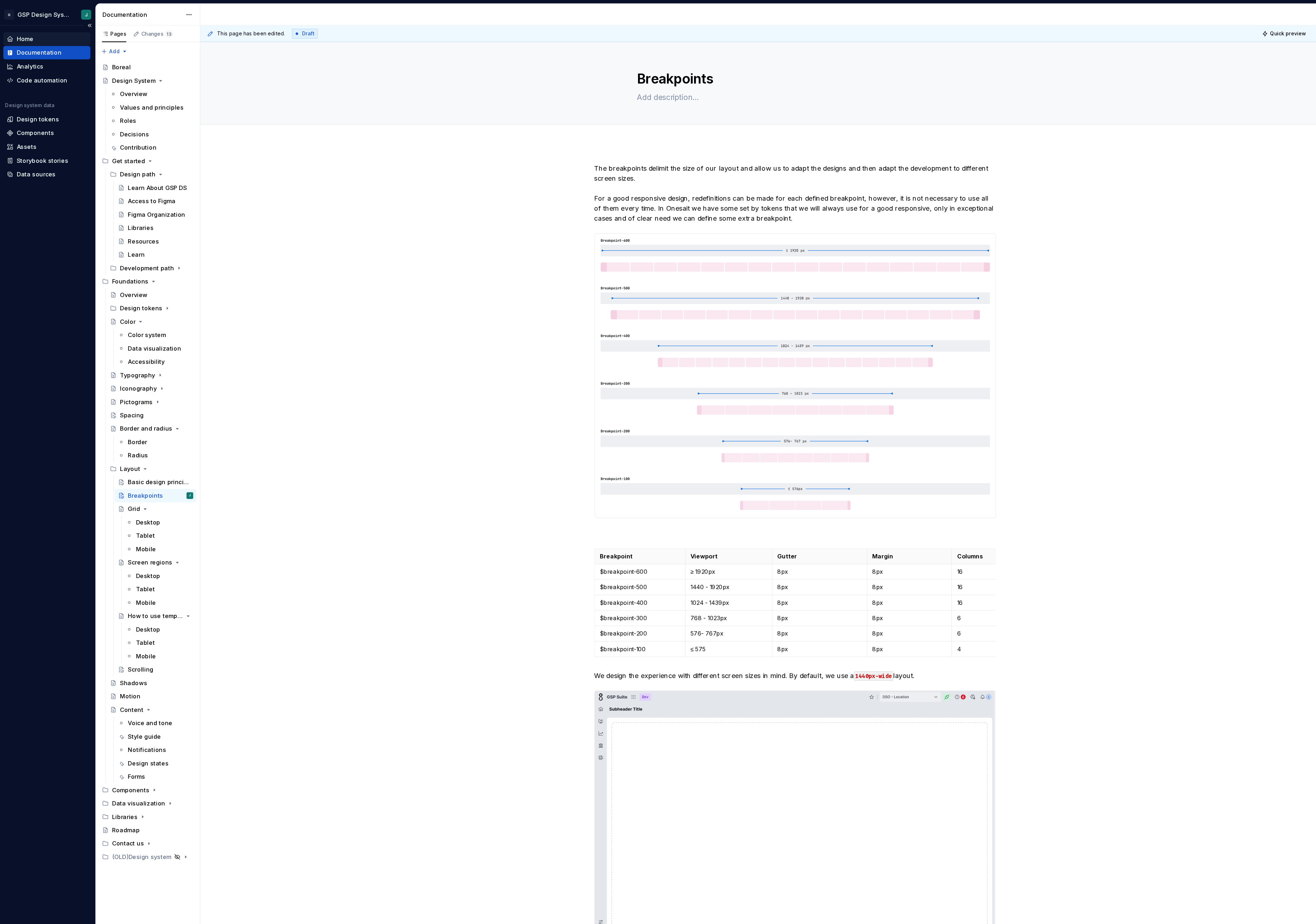
click at [30, 32] on div "Home" at bounding box center [41, 33] width 68 height 7
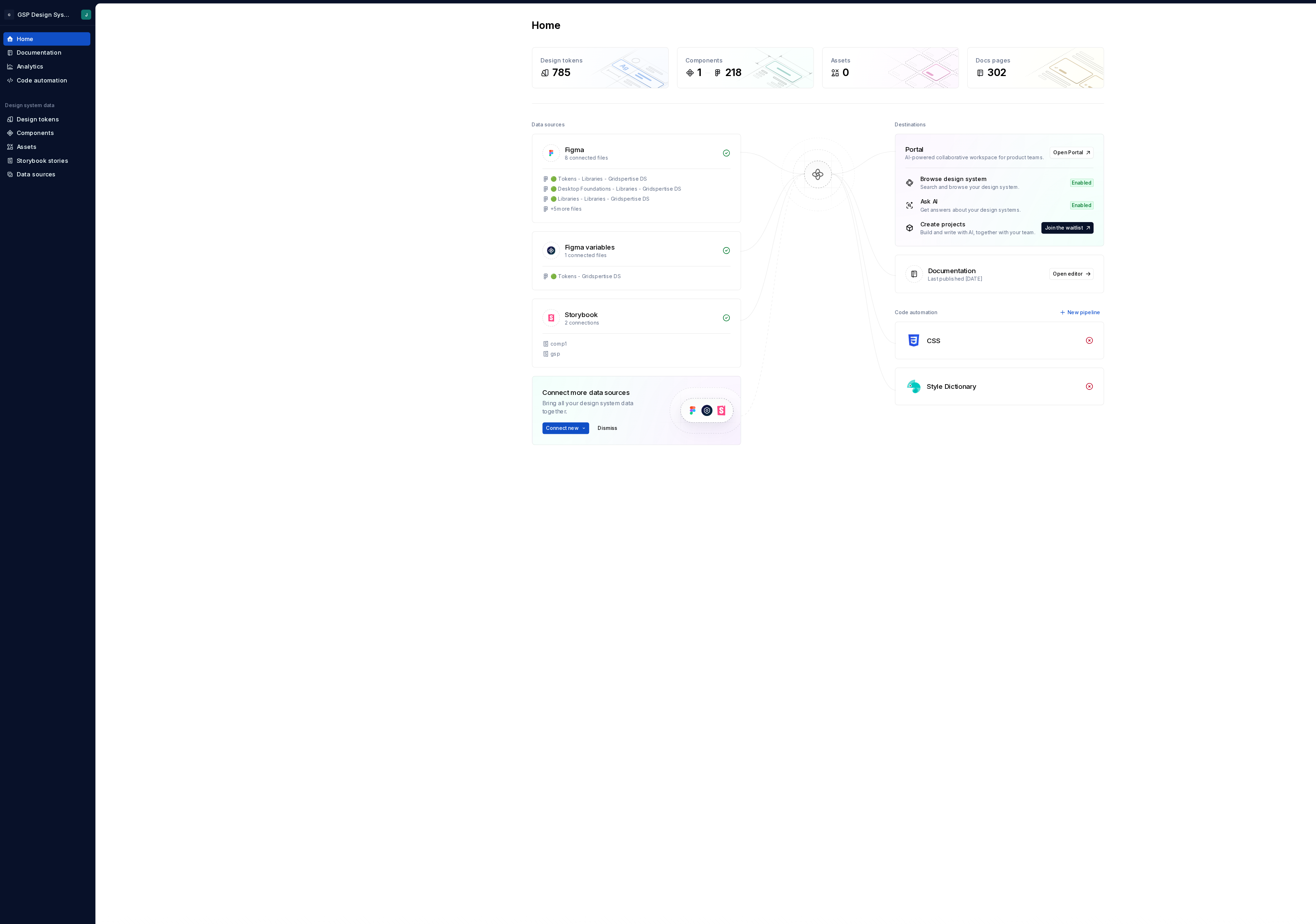
click at [812, 135] on div "AI-powered collaborative workspace for product teams." at bounding box center [833, 135] width 119 height 6
click at [904, 130] on span "Open Portal" at bounding box center [913, 130] width 25 height 6
